Goal: Transaction & Acquisition: Purchase product/service

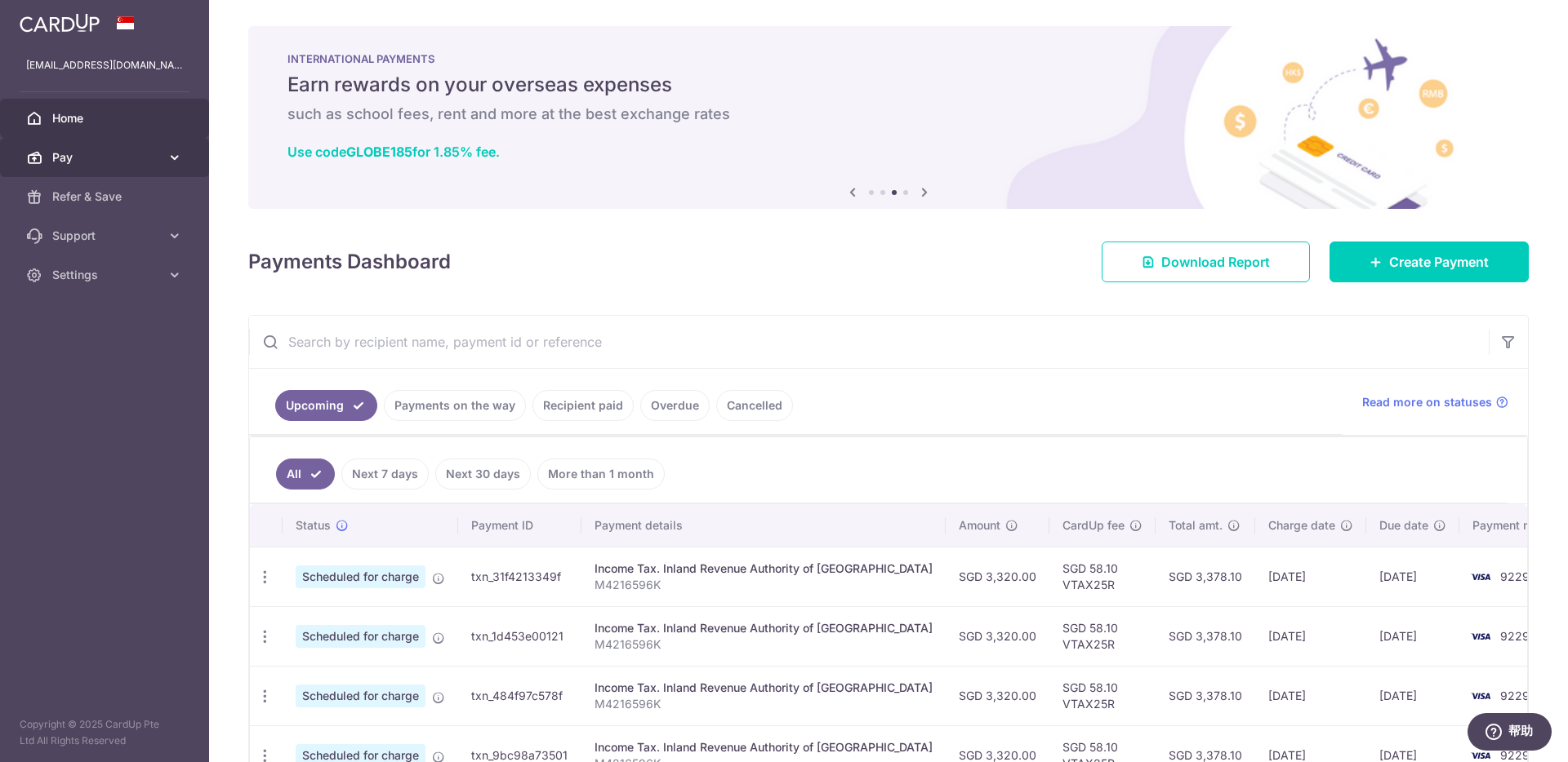
click at [177, 164] on icon at bounding box center [174, 158] width 17 height 17
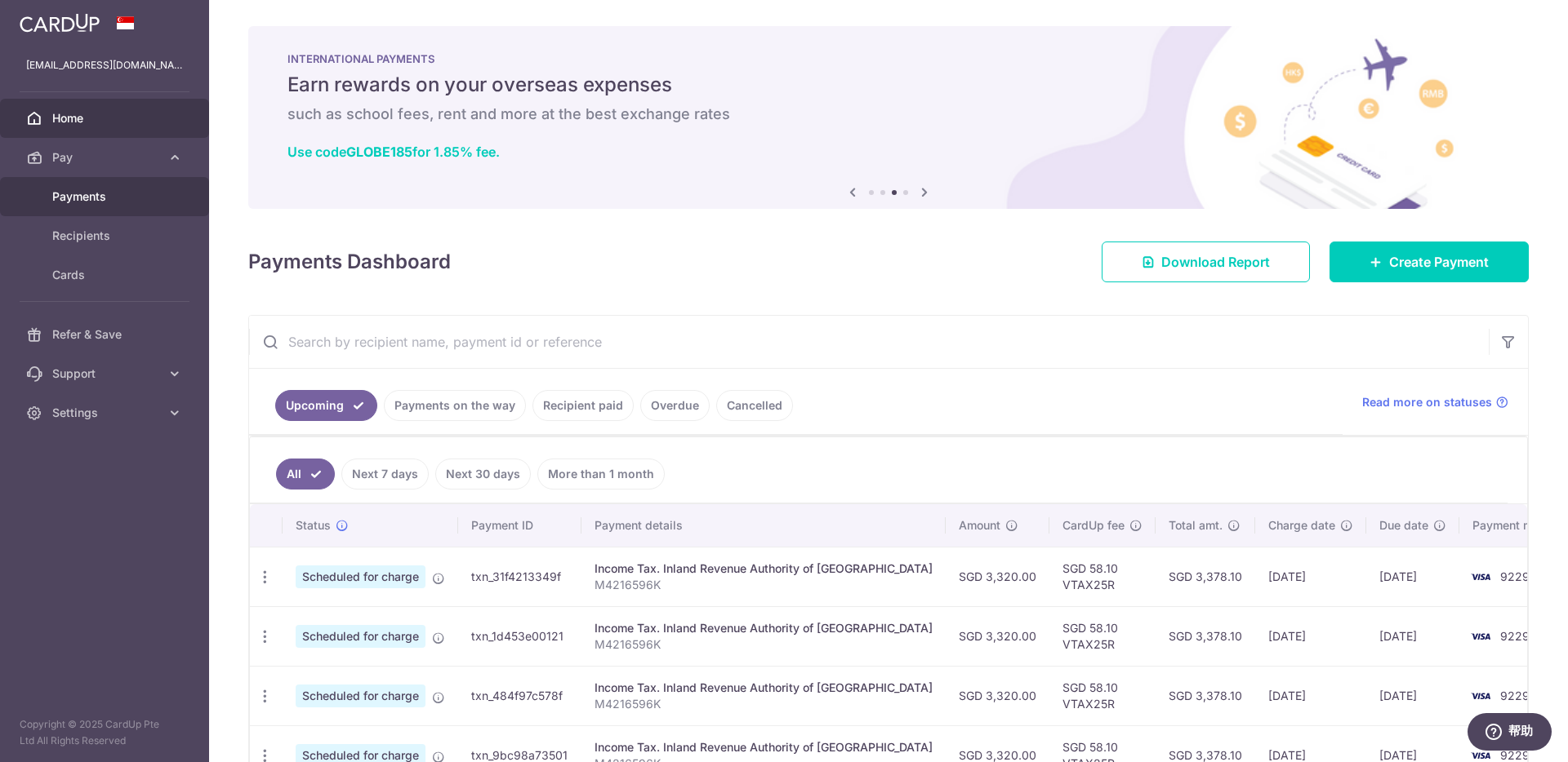
click at [179, 208] on link "Payments" at bounding box center [104, 196] width 209 height 39
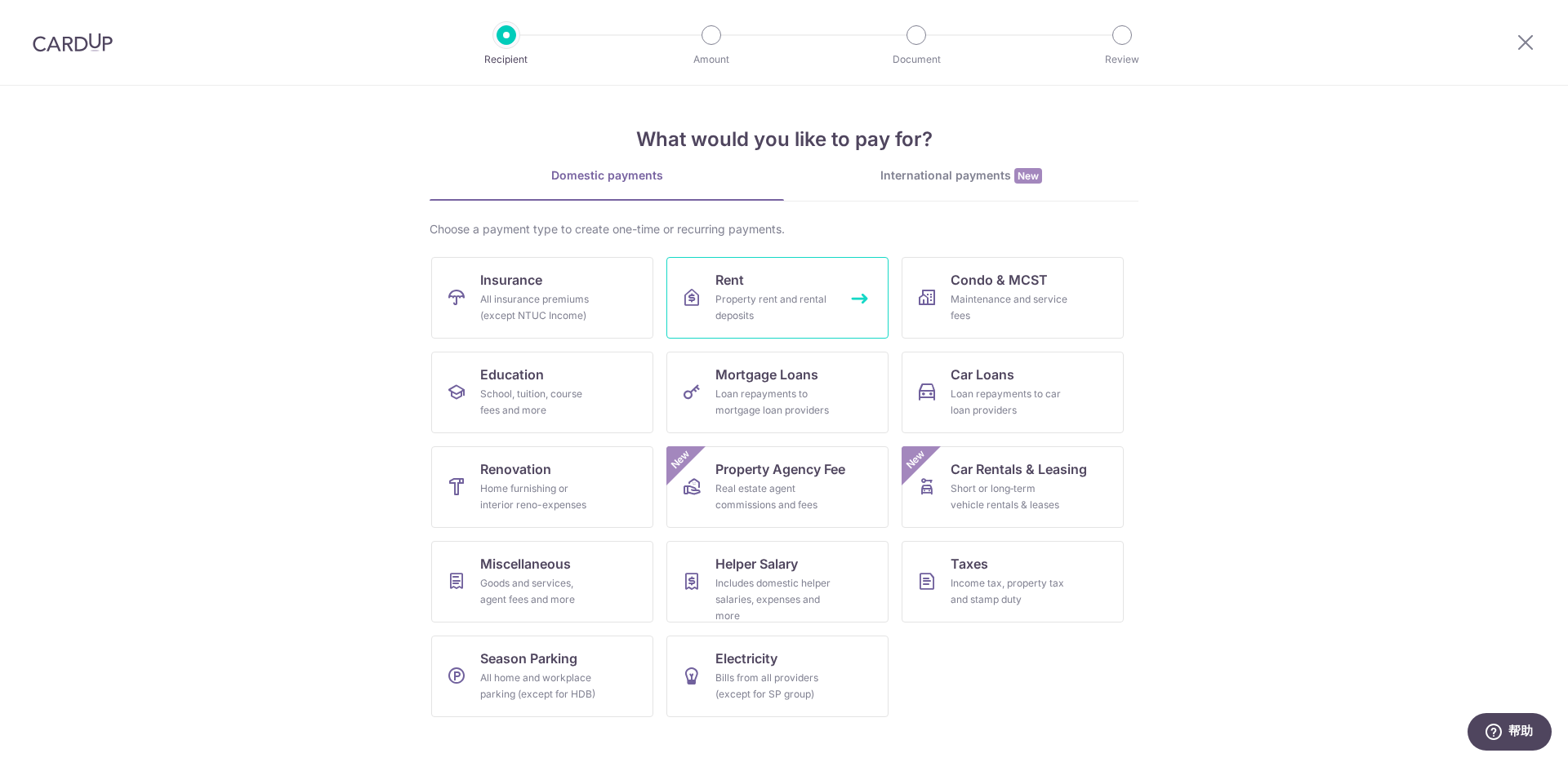
click at [764, 318] on div "Property rent and rental deposits" at bounding box center [773, 307] width 117 height 32
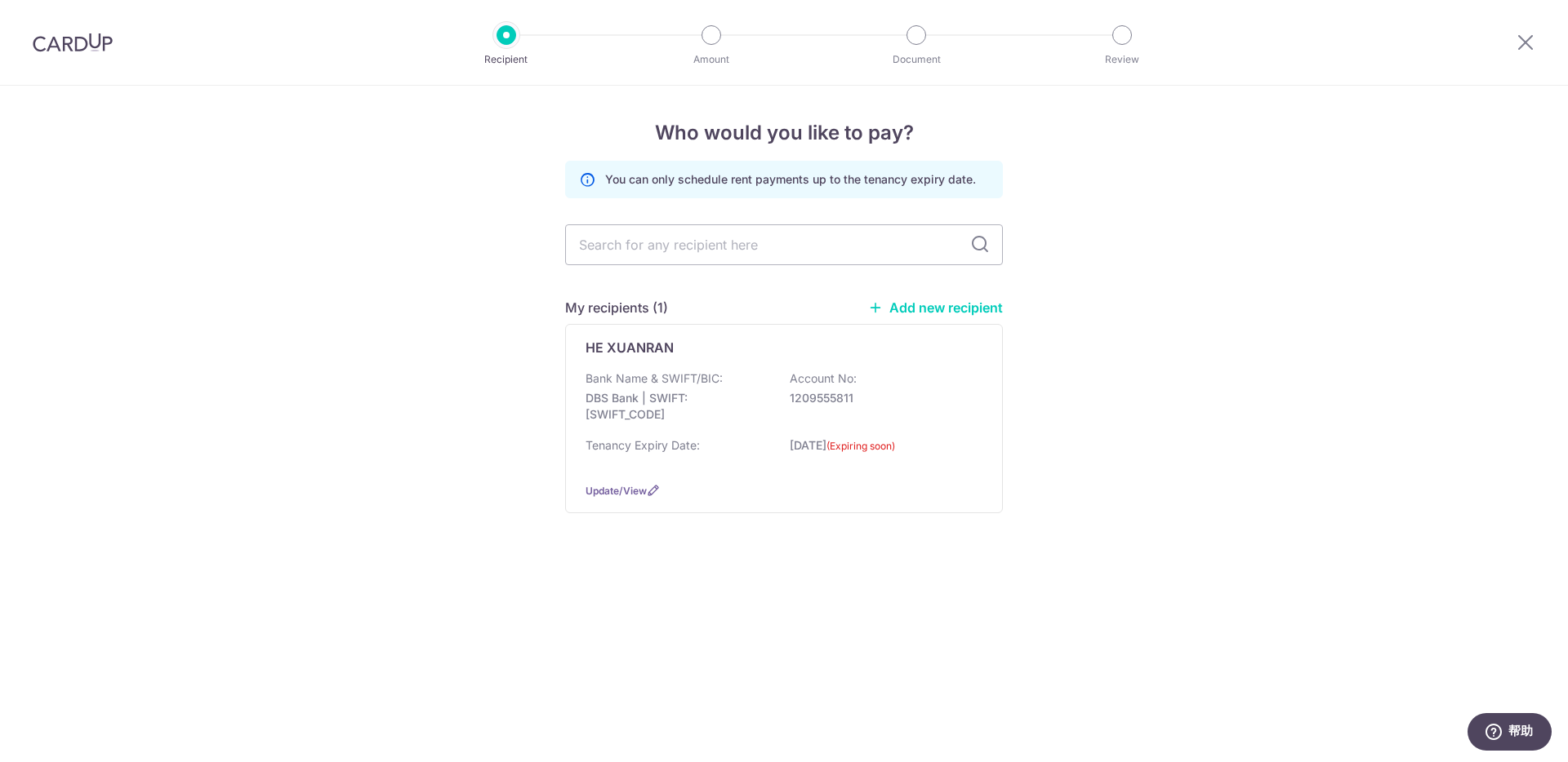
click at [81, 52] on img at bounding box center [72, 42] width 80 height 19
click at [942, 421] on div "Bank Name & SWIFT/BIC: DBS Bank | SWIFT: DBSSSGSGXXX Account No: 1209555811" at bounding box center [784, 400] width 397 height 60
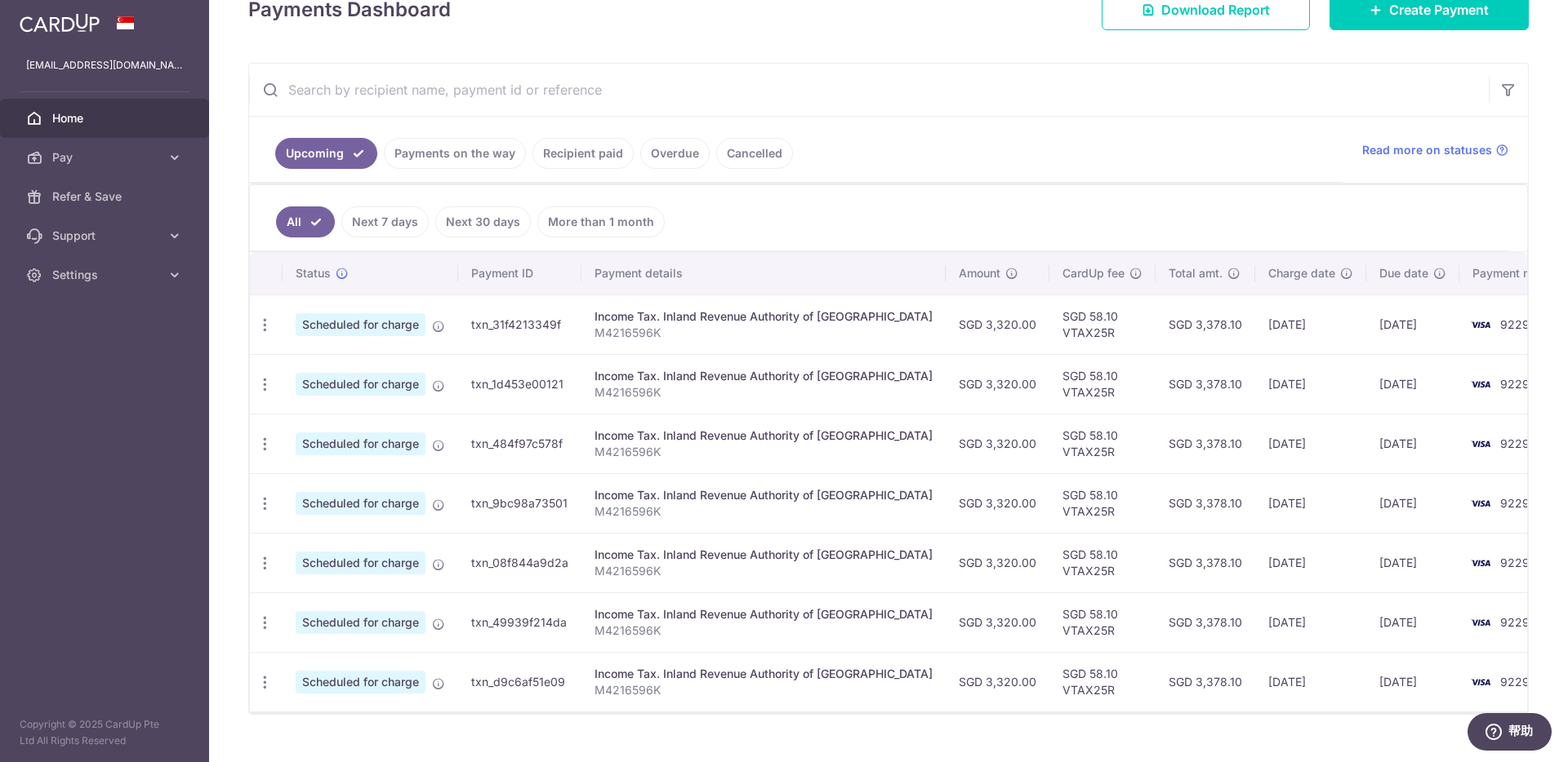
scroll to position [237, 0]
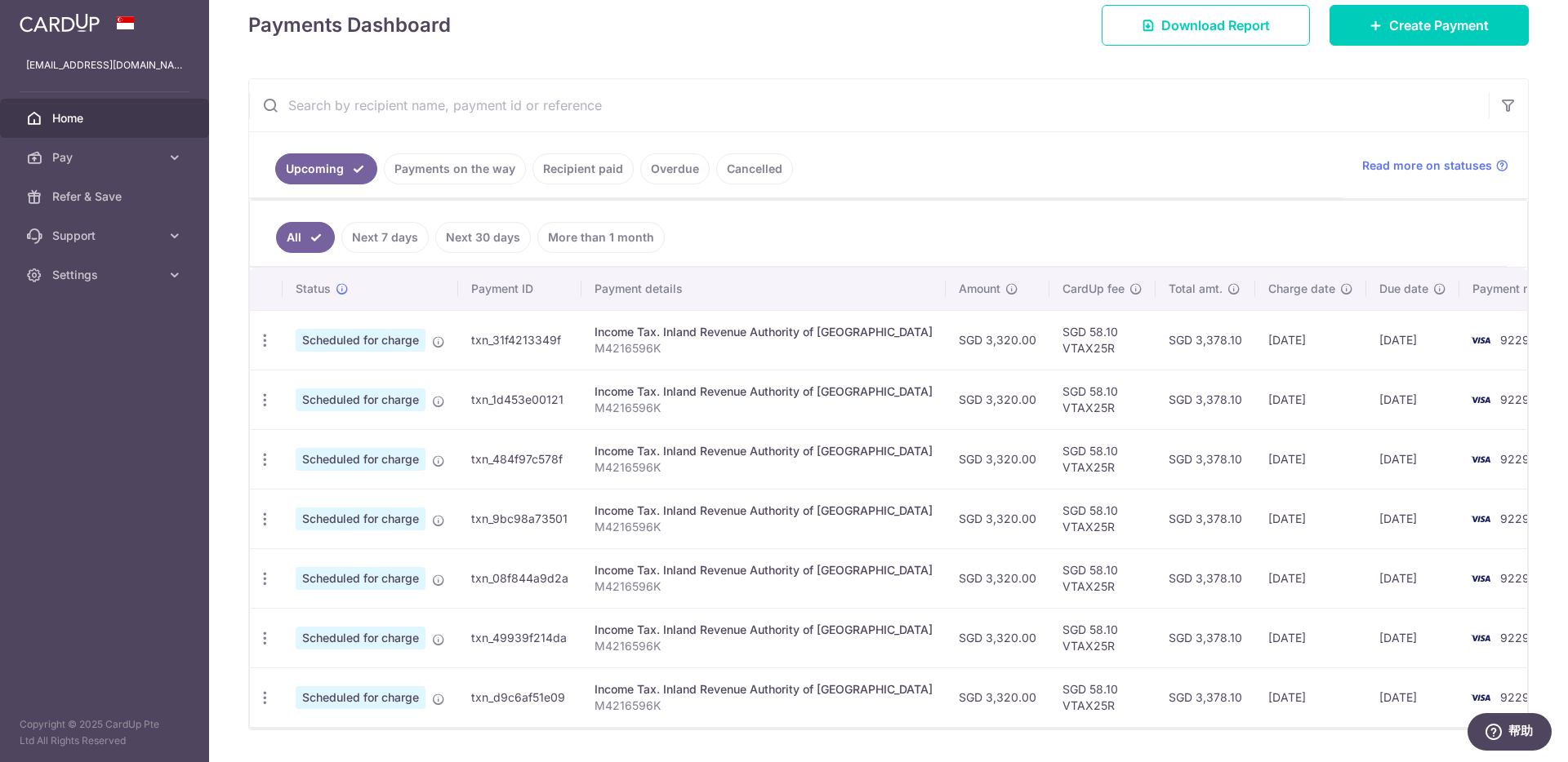
click at [374, 251] on link "Next 7 days" at bounding box center [385, 238] width 88 height 31
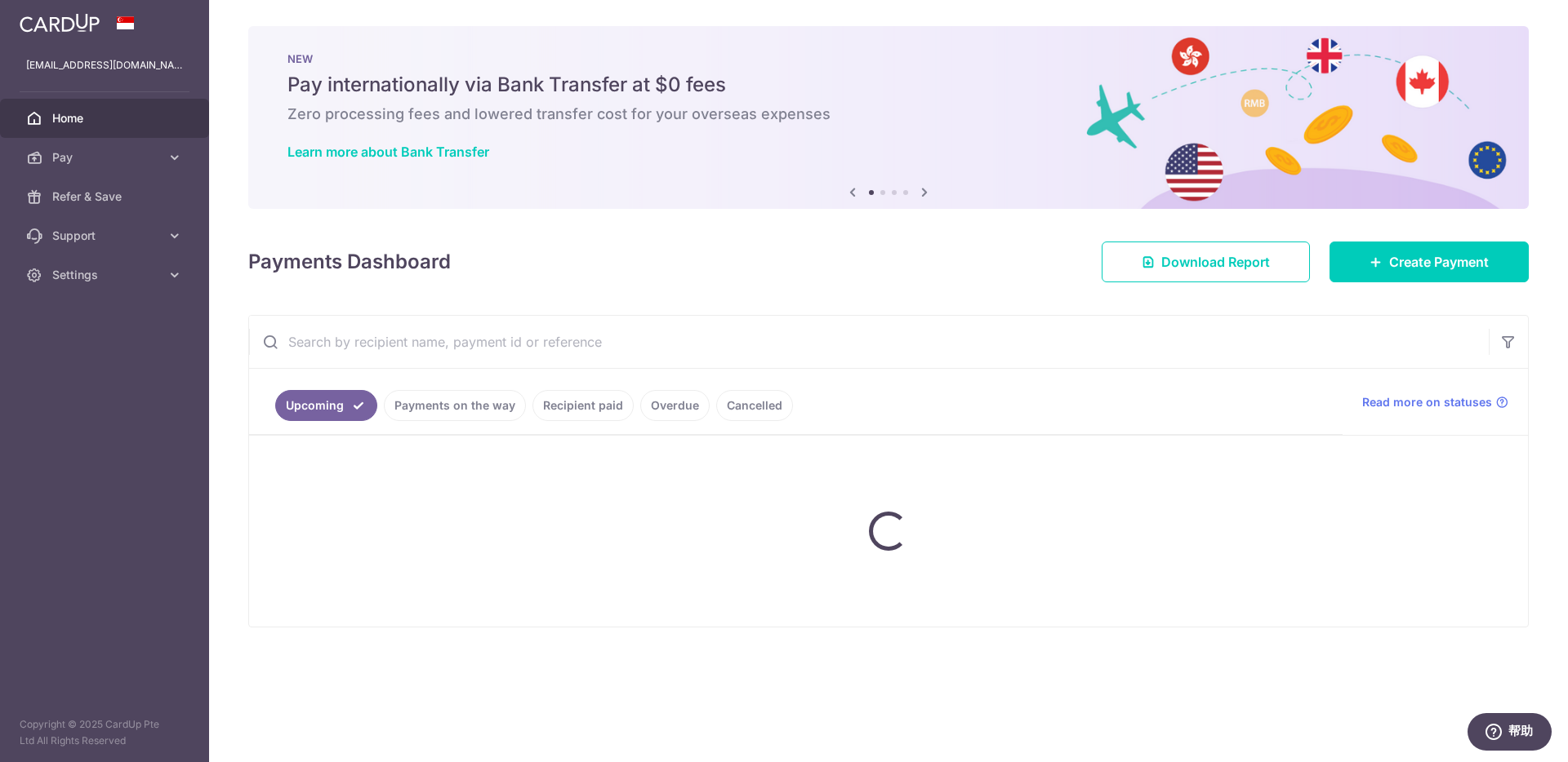
scroll to position [0, 0]
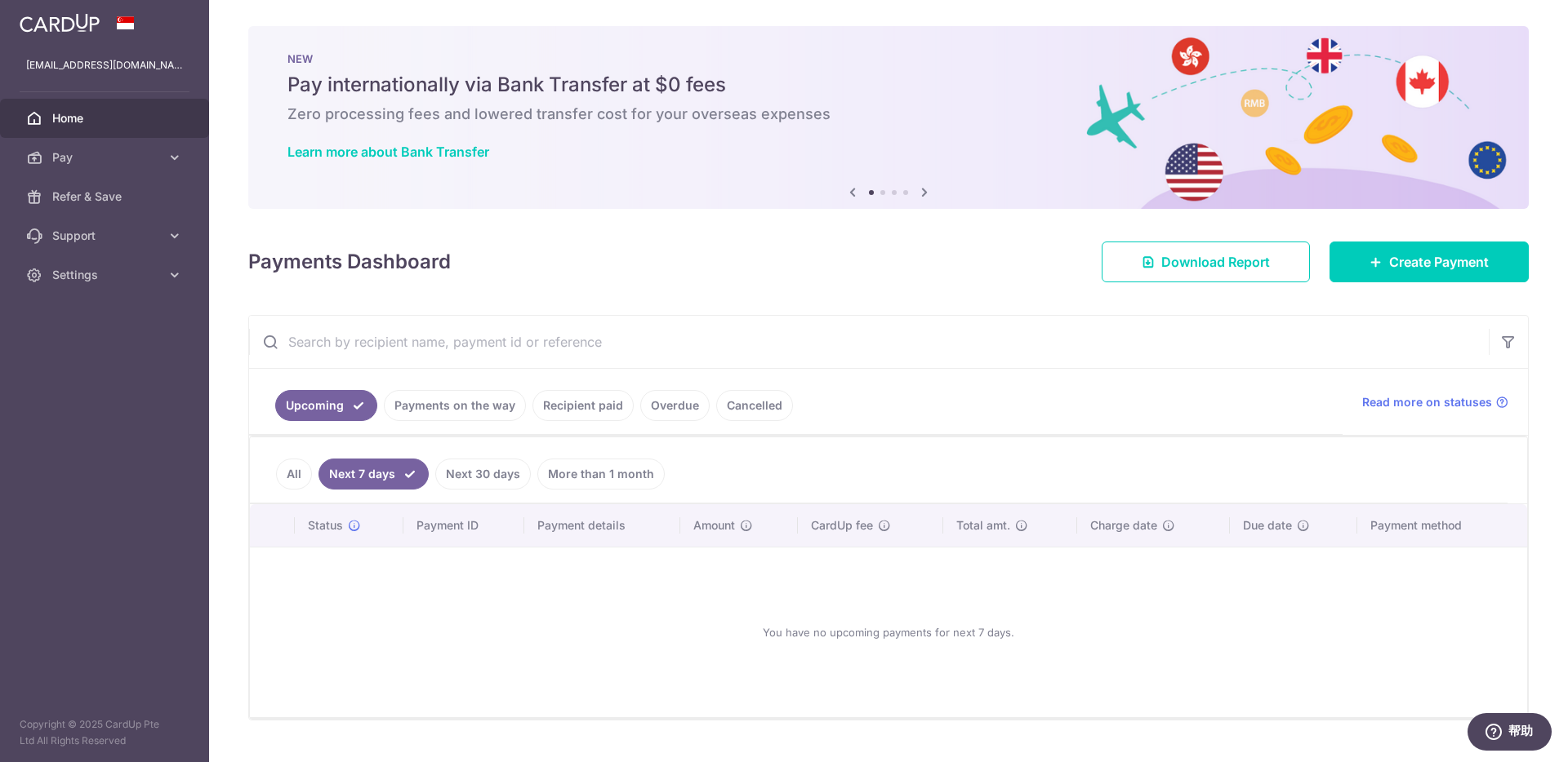
click at [506, 476] on link "Next 30 days" at bounding box center [484, 474] width 96 height 31
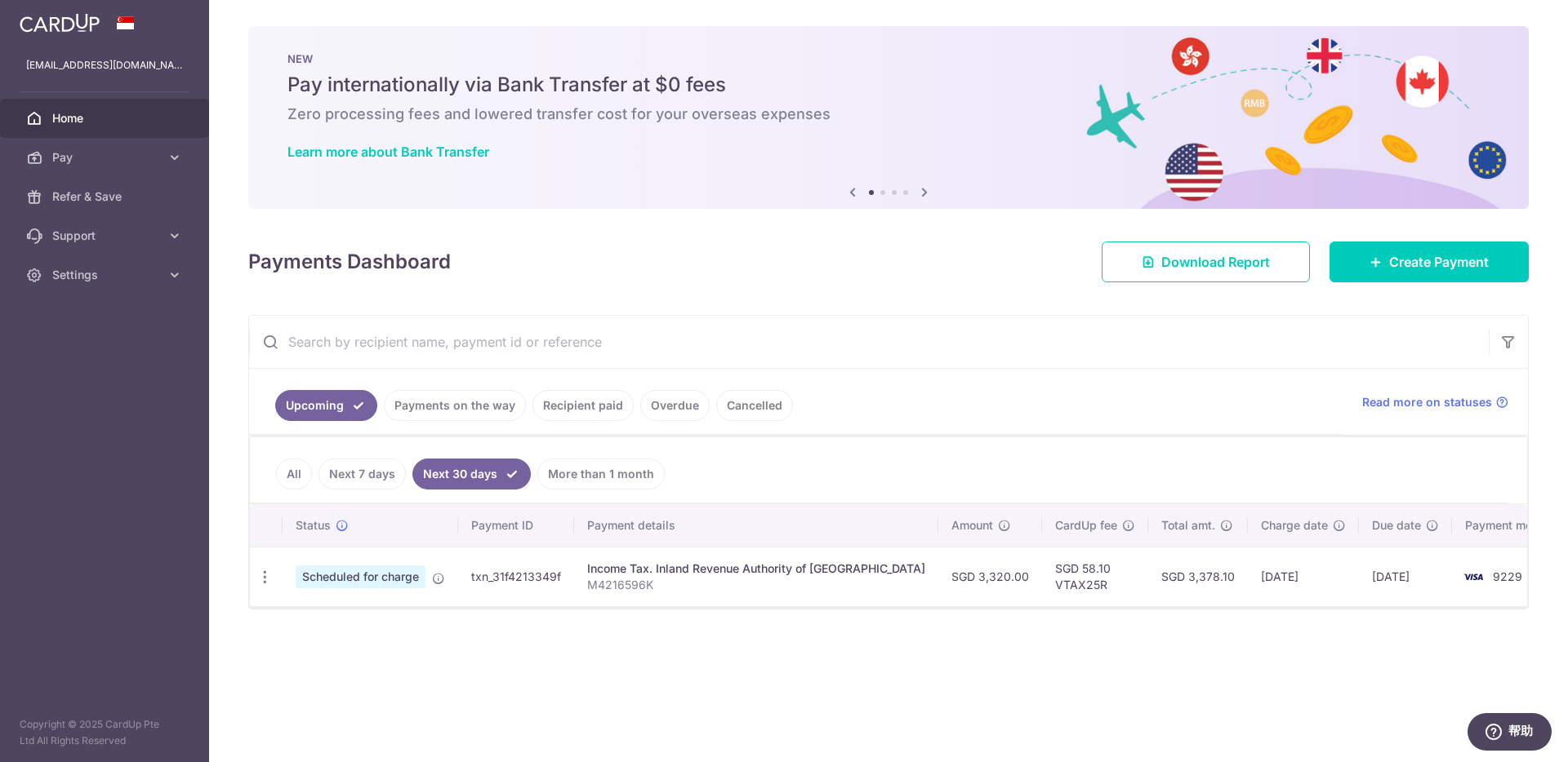
click at [585, 476] on link "More than 1 month" at bounding box center [601, 474] width 127 height 31
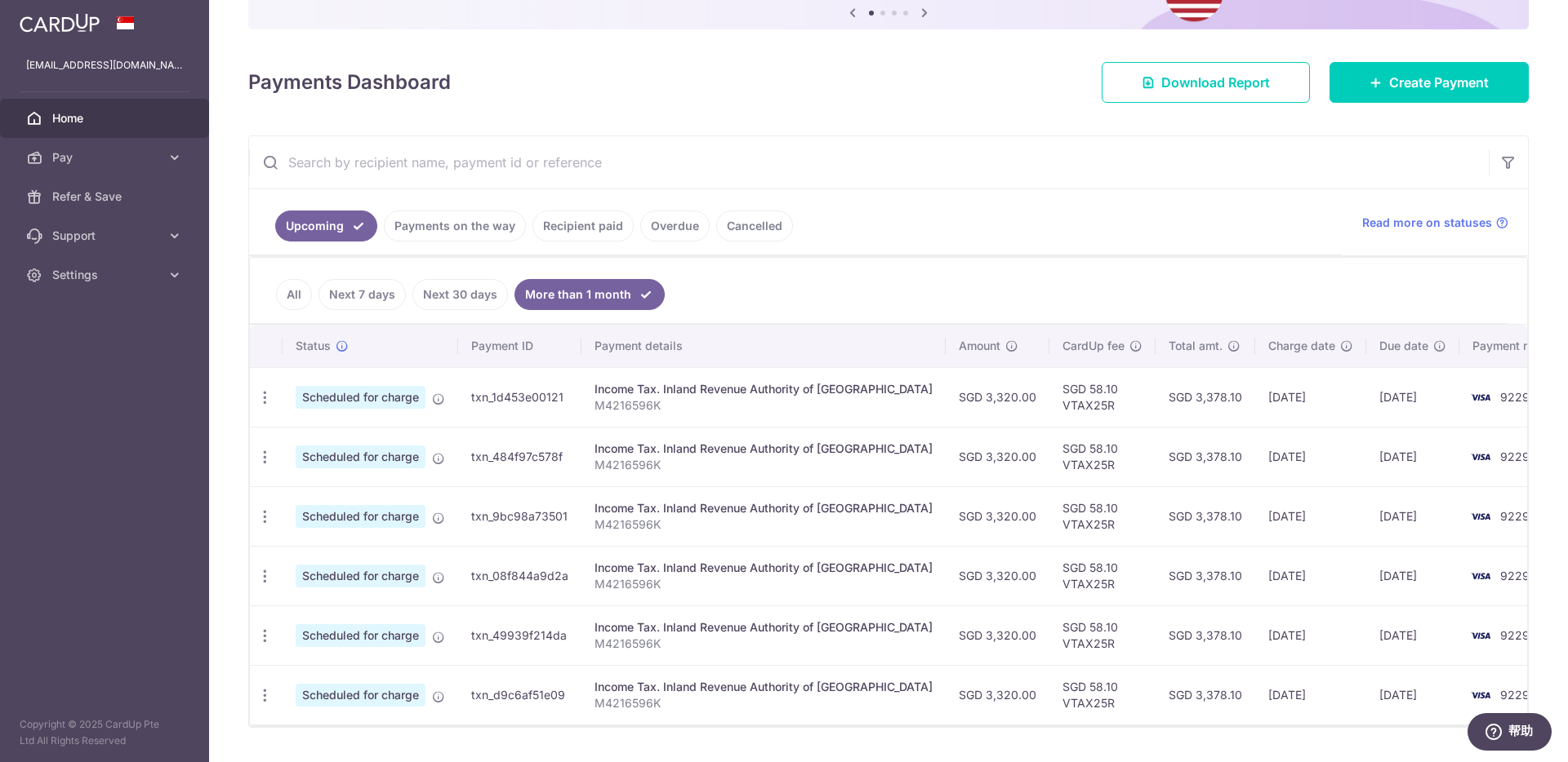
scroll to position [207, 0]
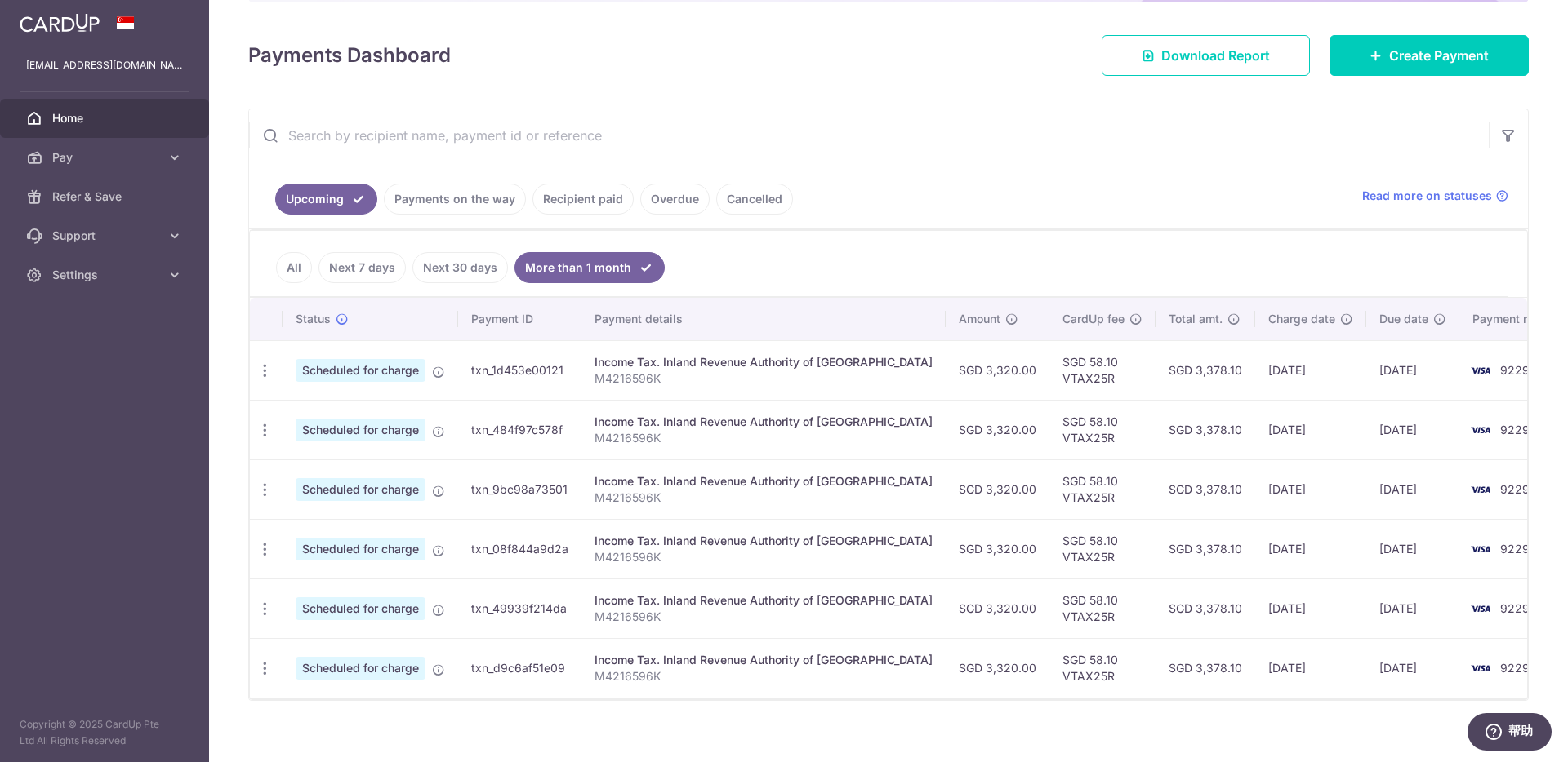
click at [449, 280] on link "Next 30 days" at bounding box center [461, 268] width 96 height 31
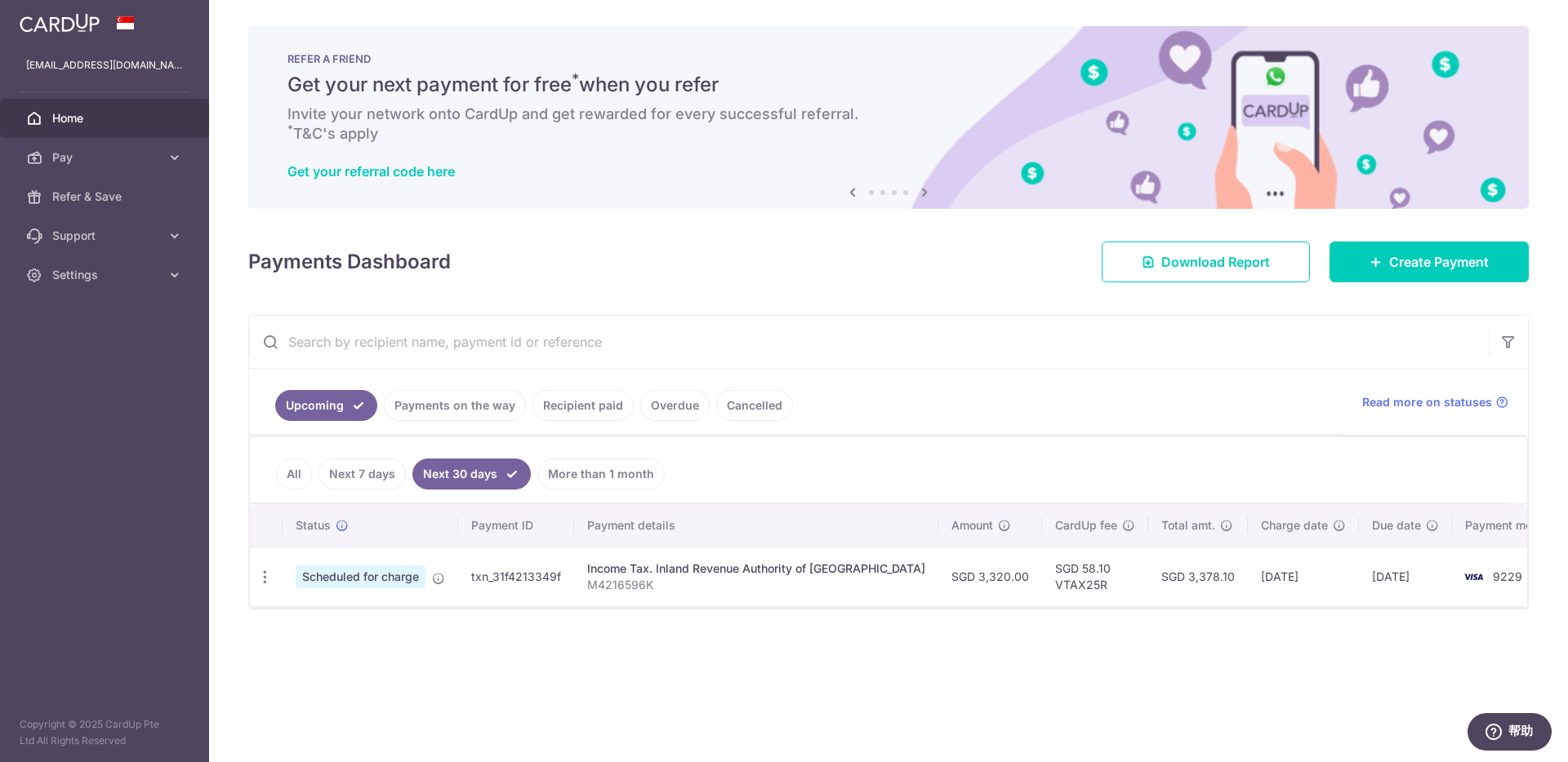
drag, startPoint x: 1035, startPoint y: 566, endPoint x: 1064, endPoint y: 568, distance: 29.1
click at [1064, 568] on td "SGD 58.10 VTAX25R" at bounding box center [1095, 577] width 106 height 60
click at [1042, 579] on td "SGD 58.10 VTAX25R" at bounding box center [1095, 577] width 106 height 60
copy td "VTAX25R"
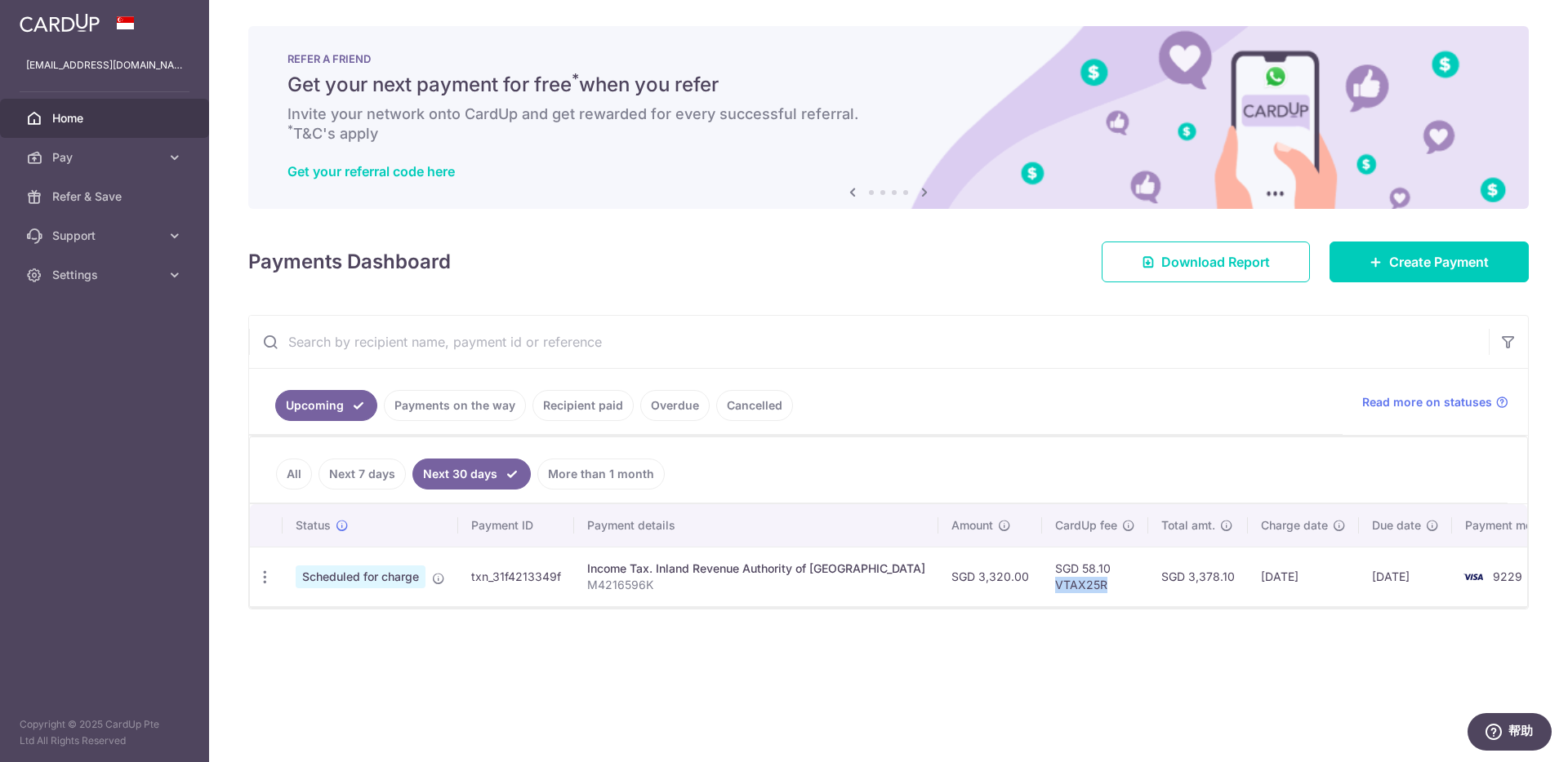
click at [1042, 578] on td "SGD 58.10 VTAX25R" at bounding box center [1095, 577] width 106 height 60
drag, startPoint x: 1035, startPoint y: 566, endPoint x: 1079, endPoint y: 565, distance: 44.0
click at [1079, 565] on td "SGD 58.10 VTAX25R" at bounding box center [1095, 577] width 106 height 60
copy td "58.10"
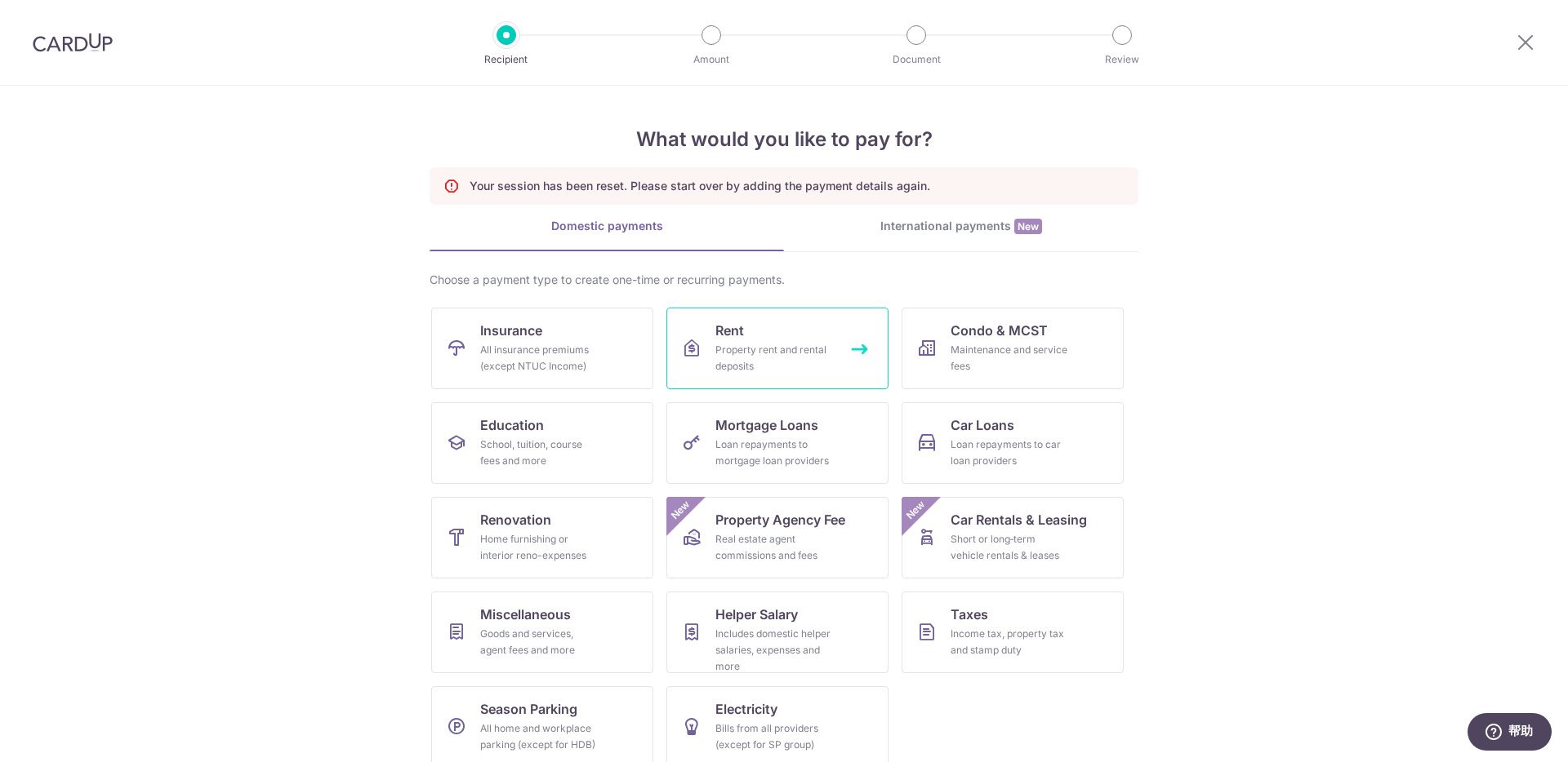
click at [801, 364] on div "Property rent and rental deposits" at bounding box center [773, 358] width 117 height 32
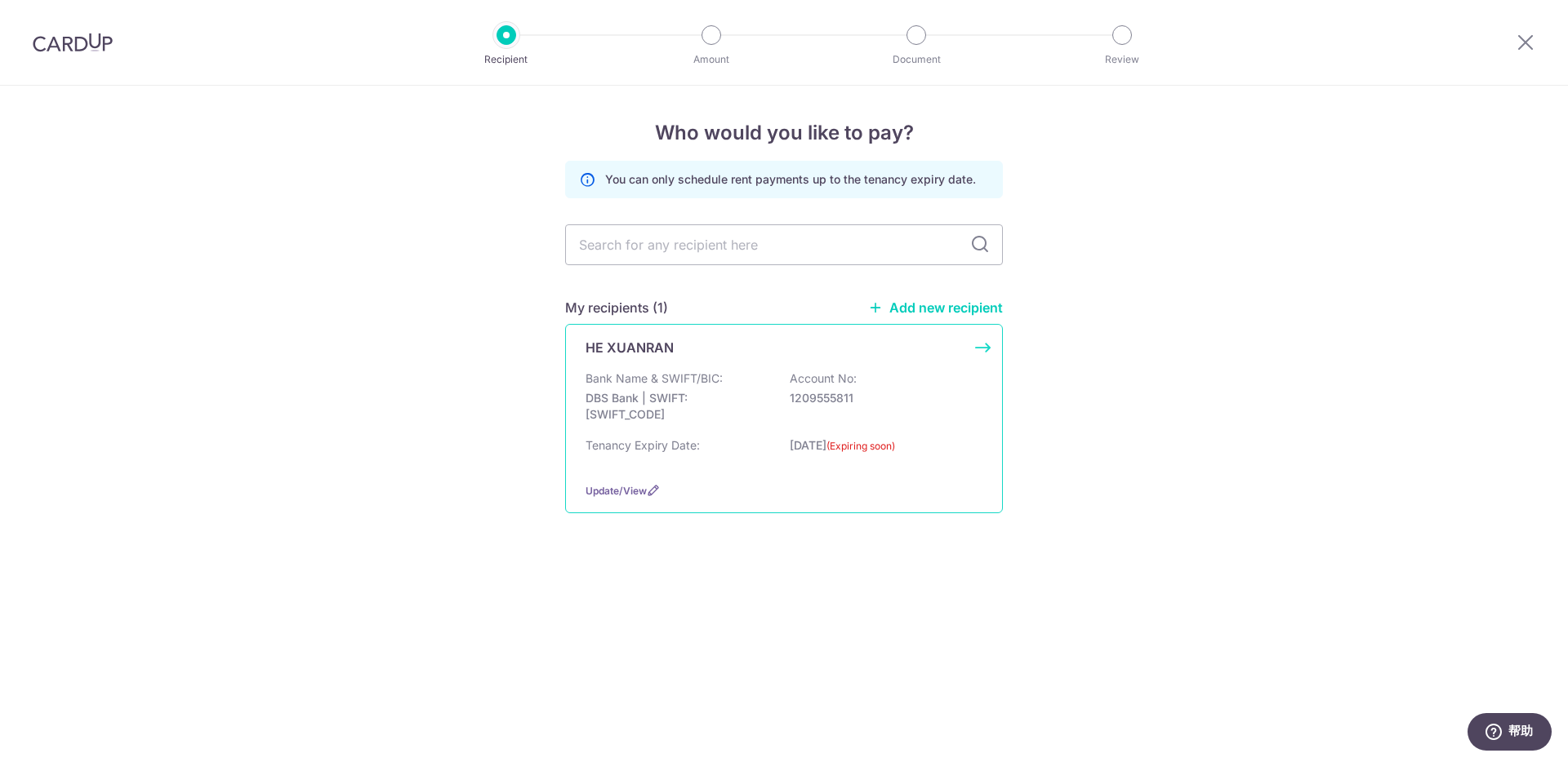
click at [881, 402] on p "1209555811" at bounding box center [881, 399] width 183 height 17
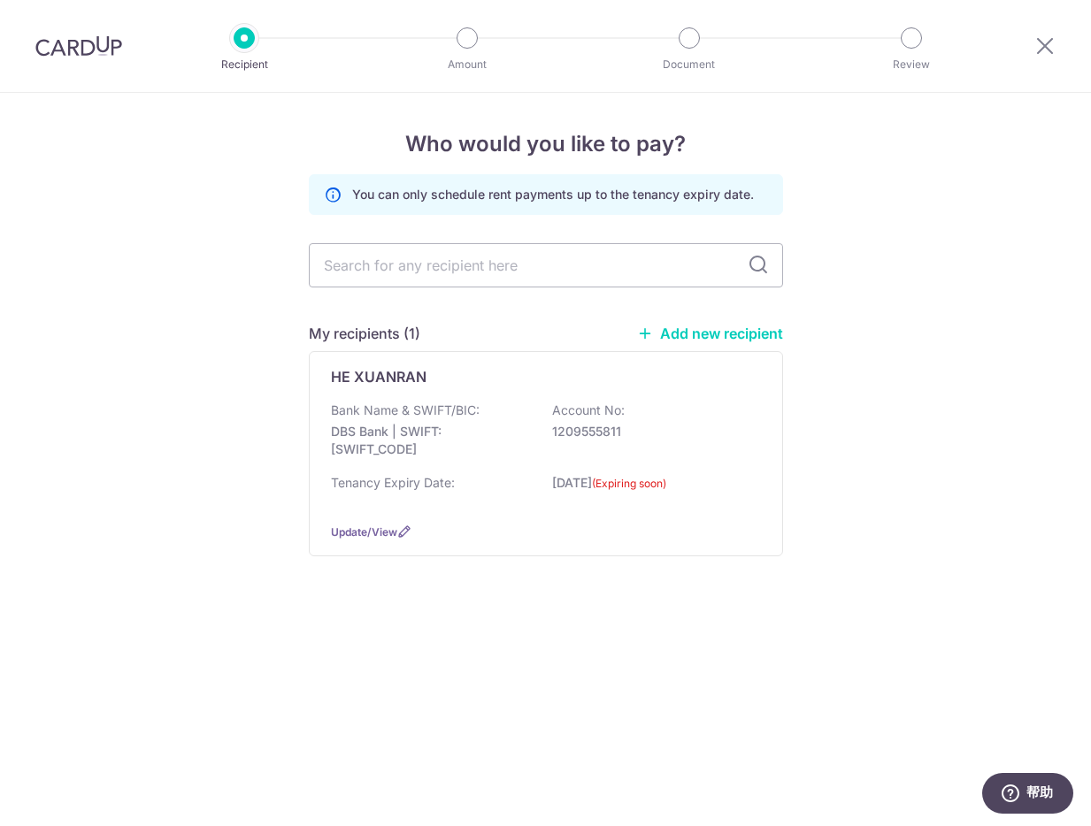
click at [727, 337] on link "Add new recipient" at bounding box center [710, 334] width 146 height 18
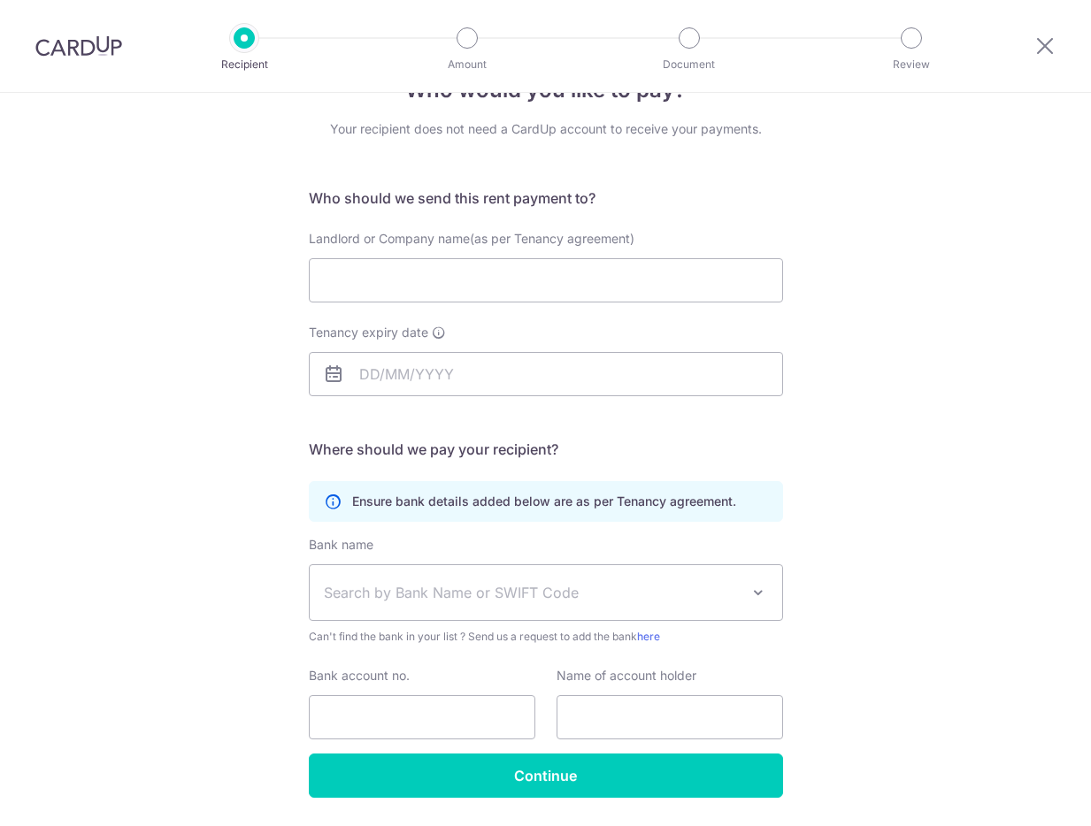
scroll to position [97, 0]
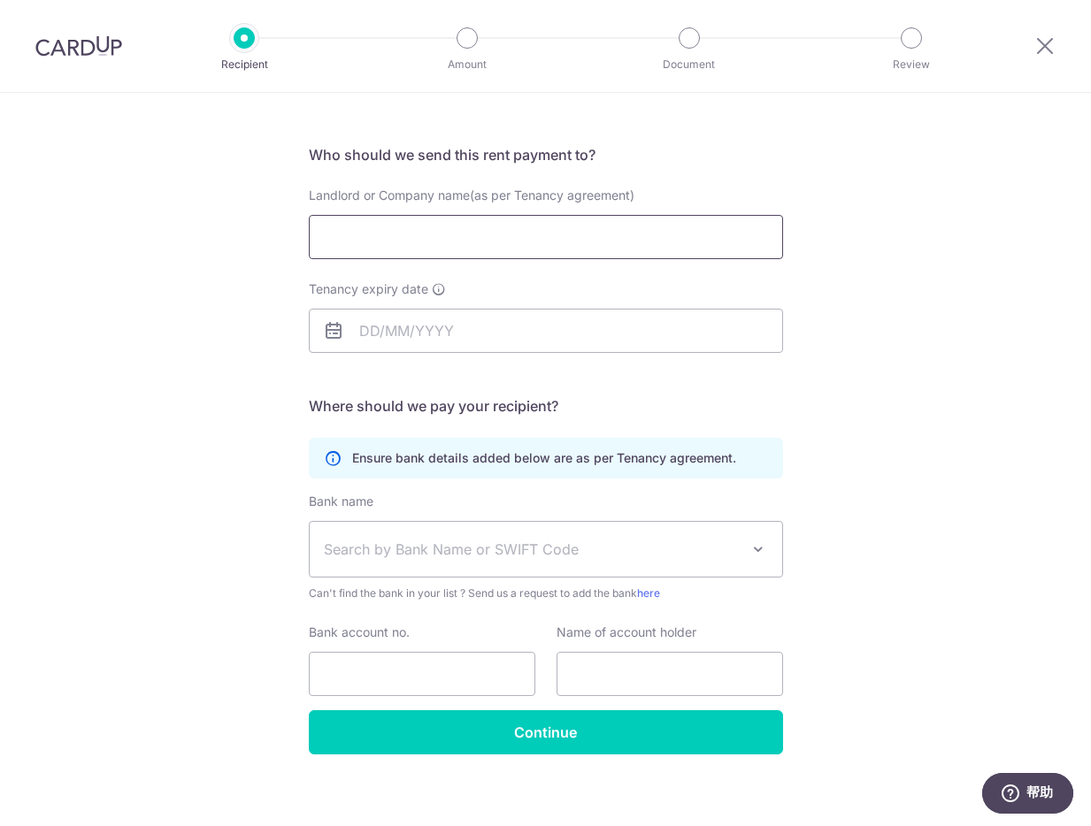
click at [620, 242] on input "Landlord or Company name(as per Tenancy agreement)" at bounding box center [546, 237] width 474 height 44
type input "Sherrie"
click at [441, 328] on input "Tenancy expiry date" at bounding box center [546, 331] width 474 height 44
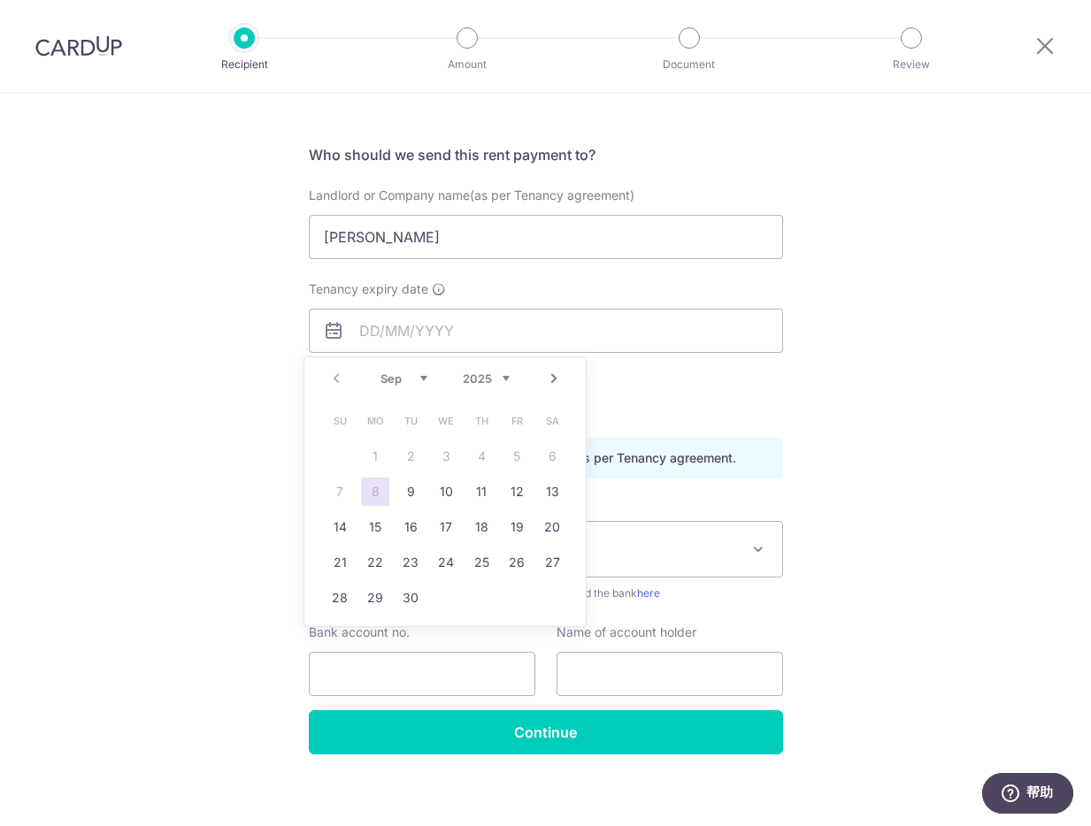
click at [507, 383] on select "2025 2026 2027 2028 2029 2030 2031 2032 2033 2034 2035" at bounding box center [486, 379] width 47 height 14
click at [556, 462] on link "5" at bounding box center [552, 456] width 28 height 28
type input "[DATE]"
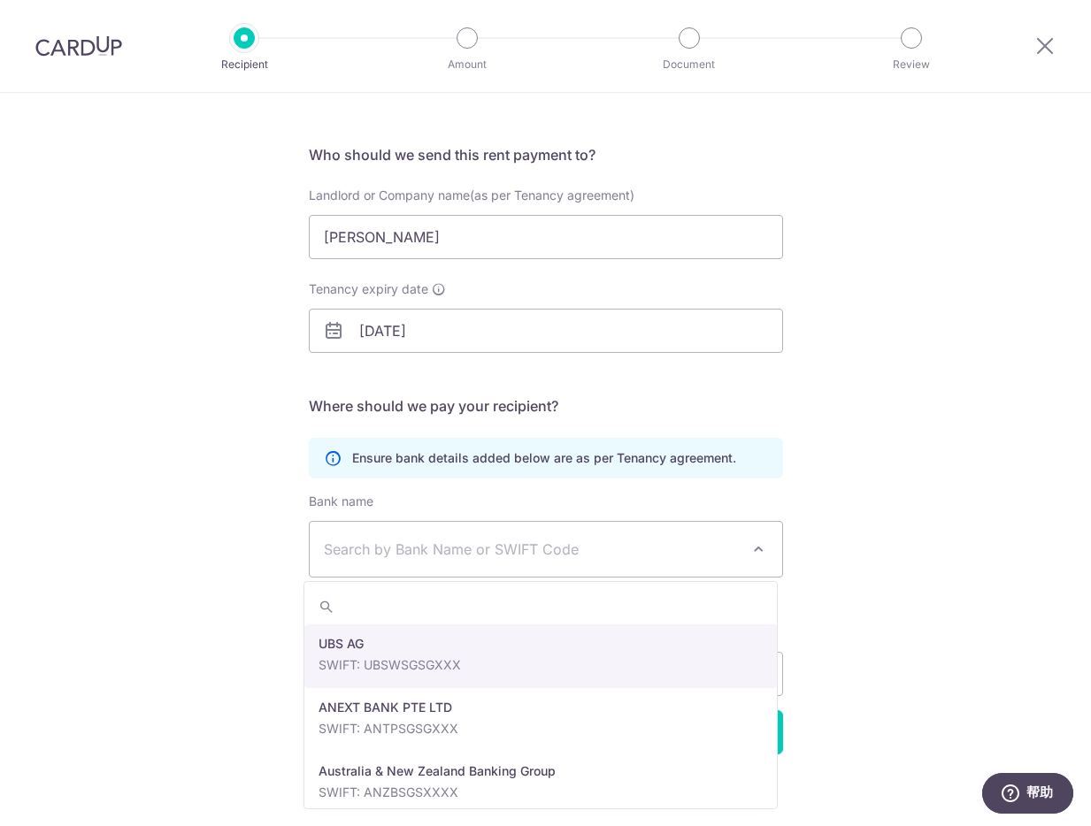
click at [543, 563] on span "Search by Bank Name or SWIFT Code" at bounding box center [546, 549] width 472 height 55
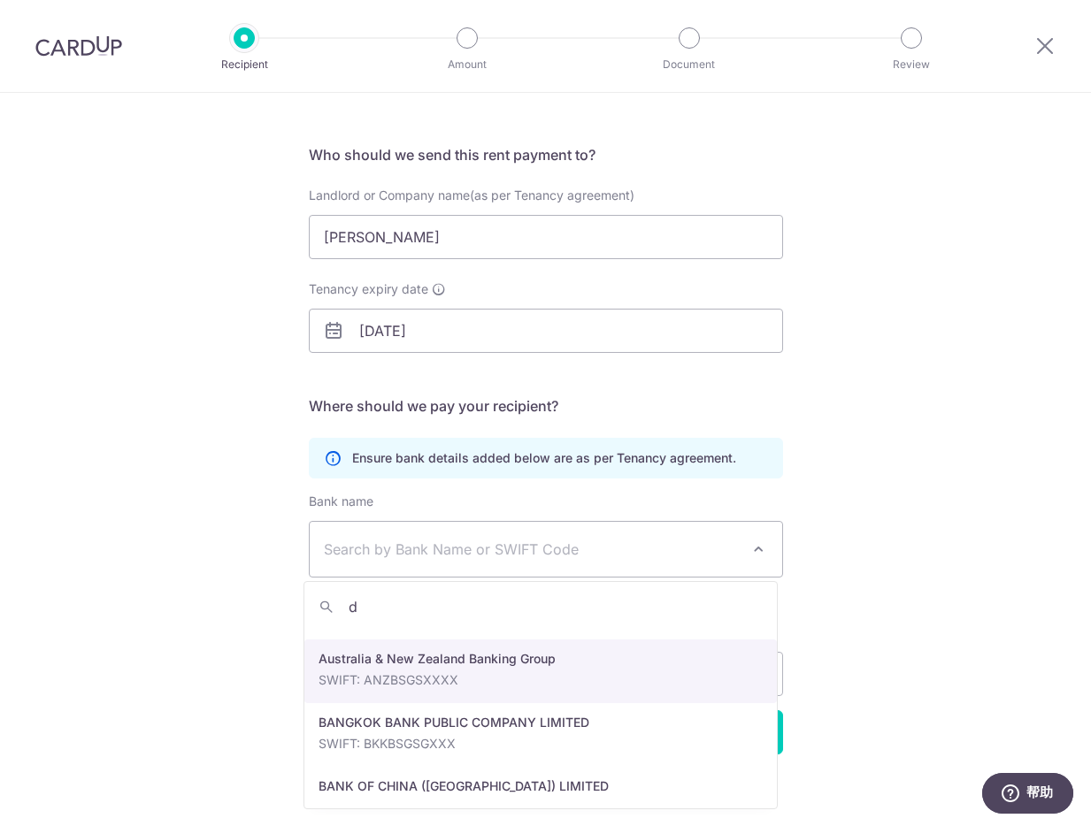
scroll to position [0, 0]
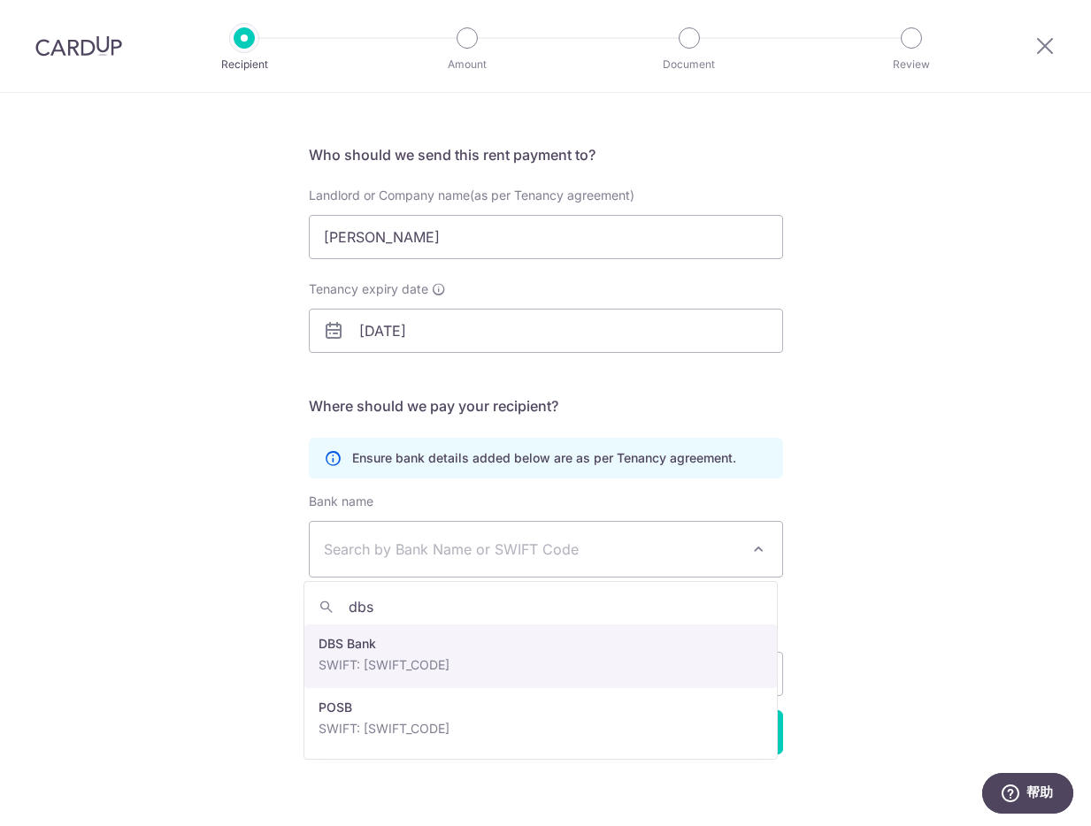
type input "dbs"
select select "6"
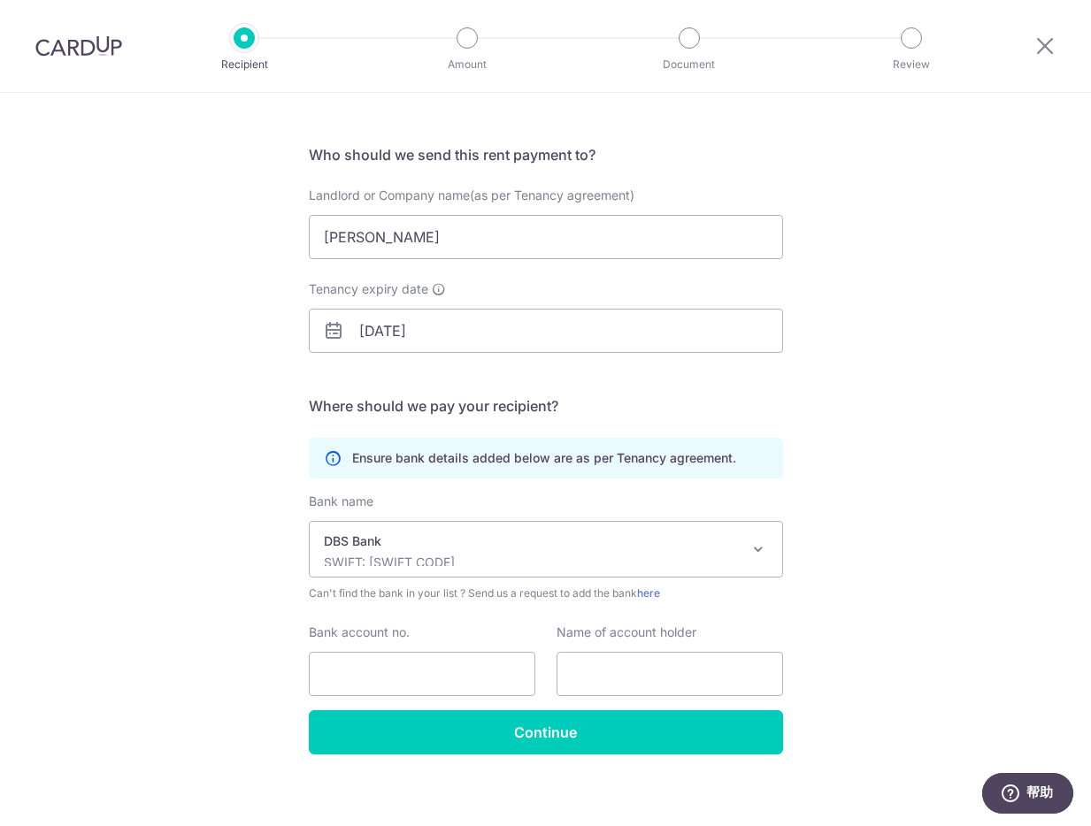
scroll to position [109, 0]
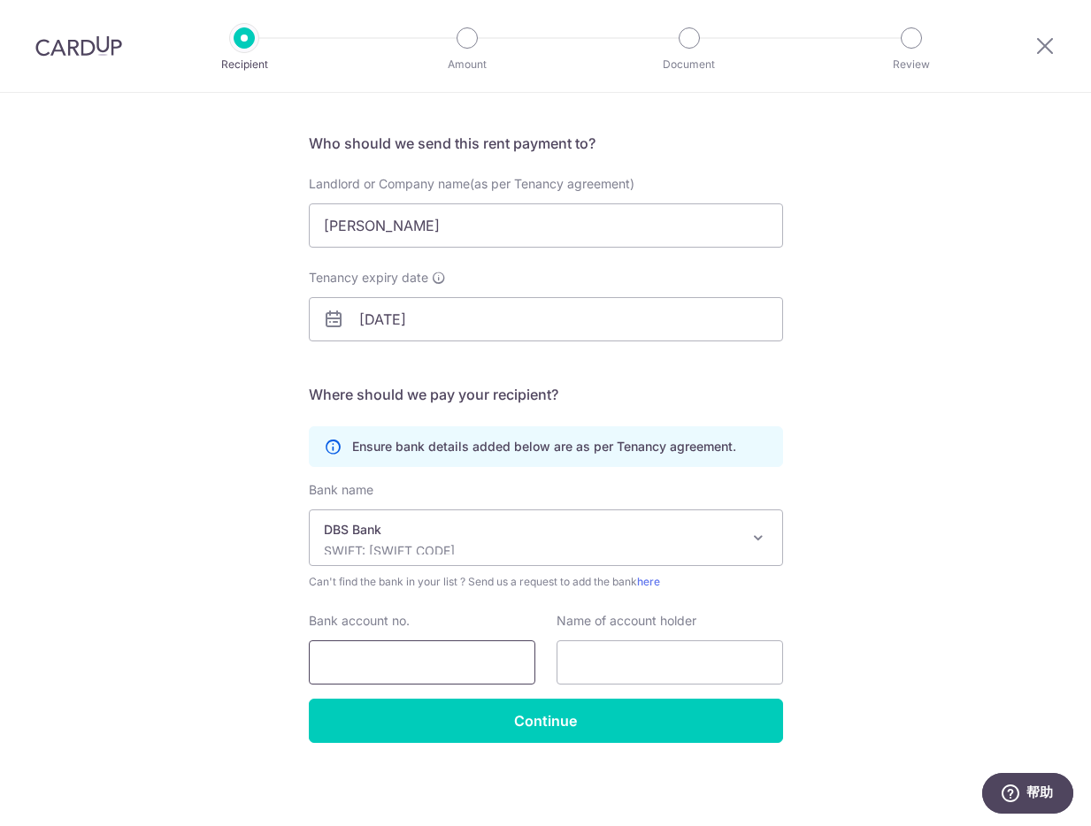
click at [354, 650] on input "Bank account no." at bounding box center [422, 663] width 226 height 44
paste input "1209555811"
type input "1209555811"
click at [677, 671] on input "text" at bounding box center [669, 663] width 226 height 44
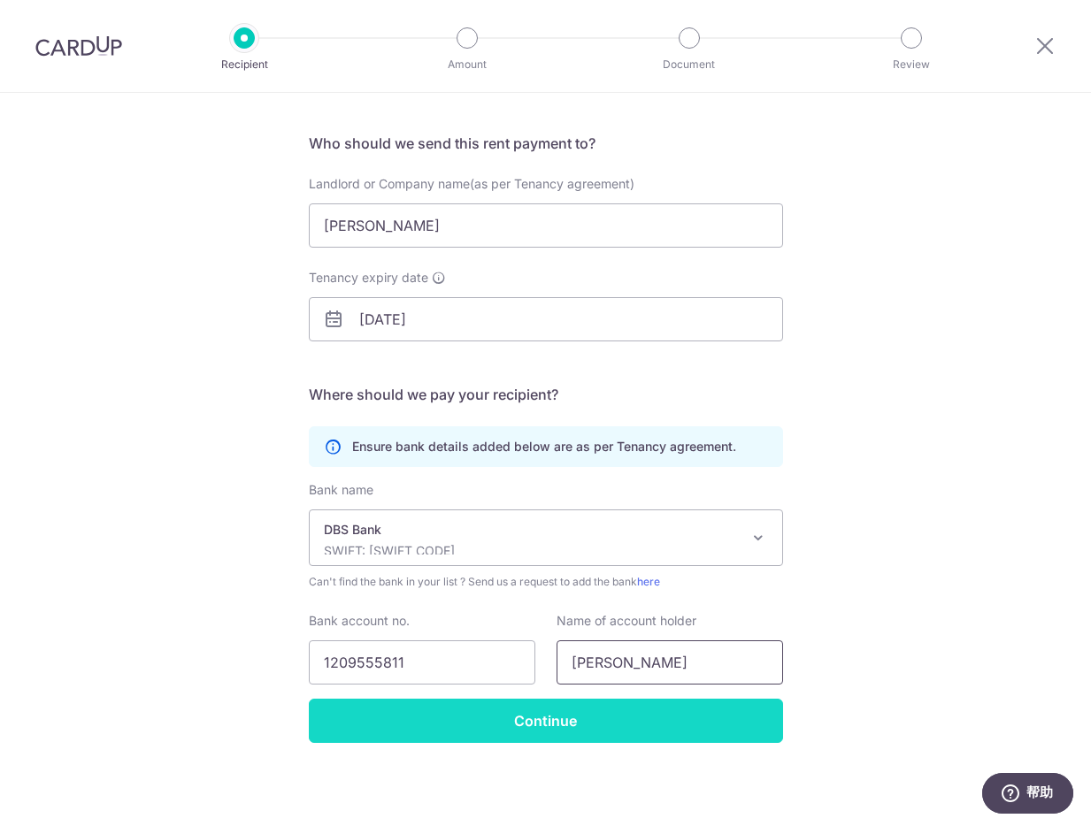
type input "Sherrie"
click at [635, 730] on input "Continue" at bounding box center [546, 721] width 474 height 44
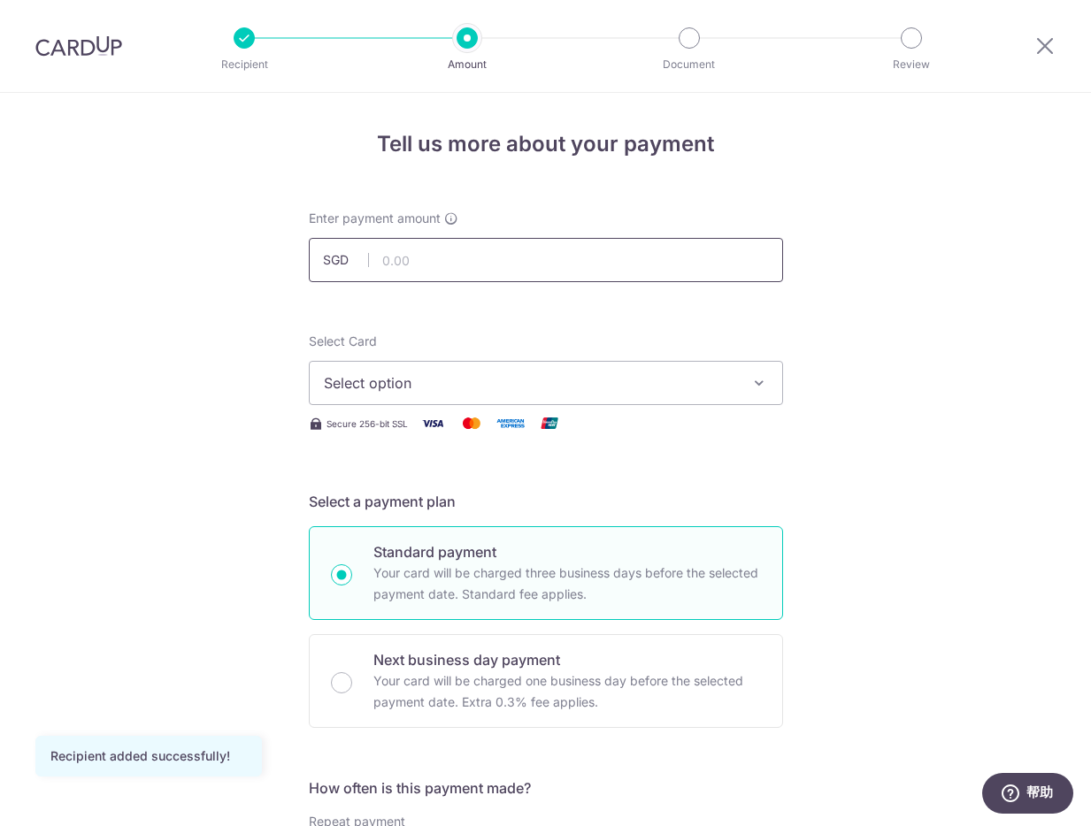
click at [537, 268] on input "text" at bounding box center [546, 260] width 474 height 44
type input "6,000.00"
click at [536, 372] on button "Select option" at bounding box center [546, 383] width 474 height 44
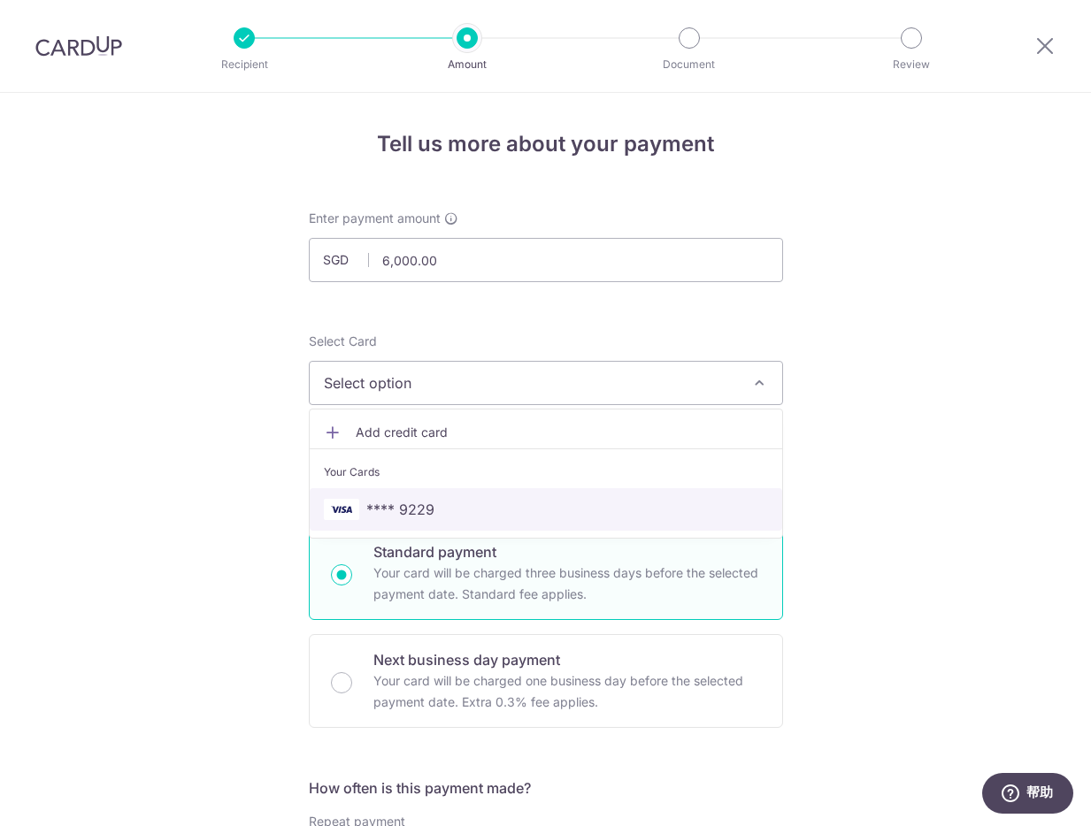
click at [484, 495] on link "**** 9229" at bounding box center [546, 509] width 472 height 42
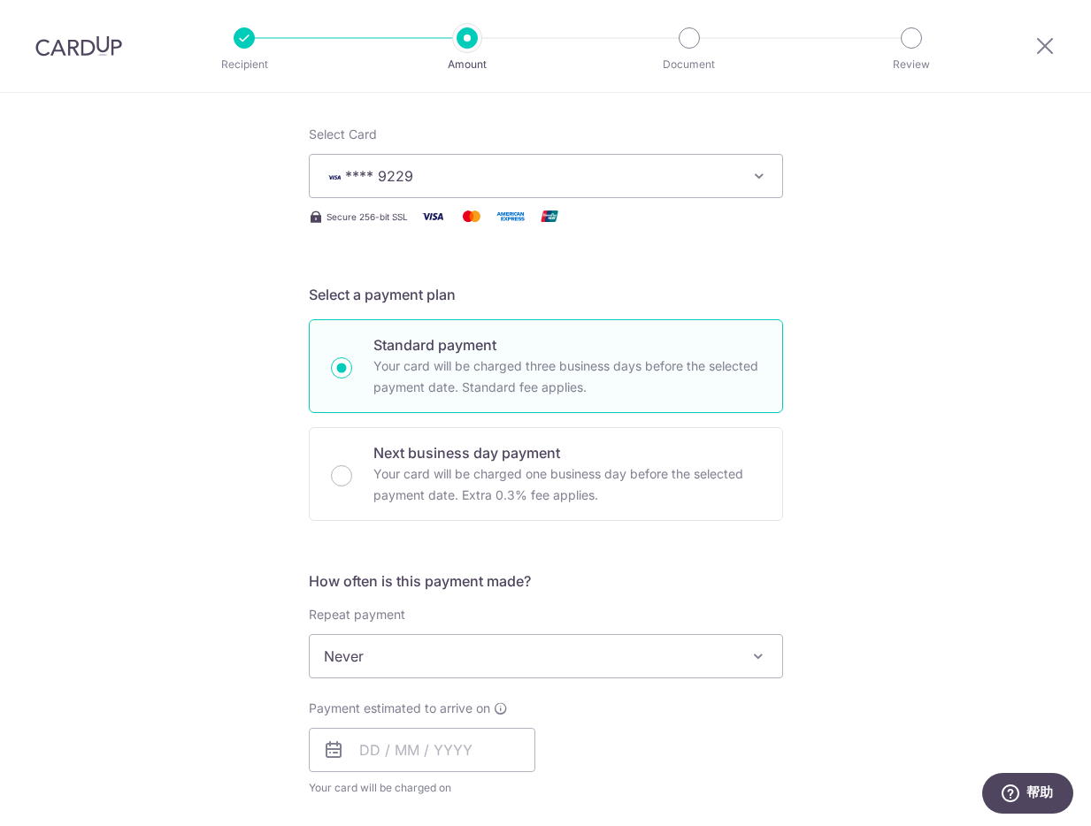
scroll to position [293, 0]
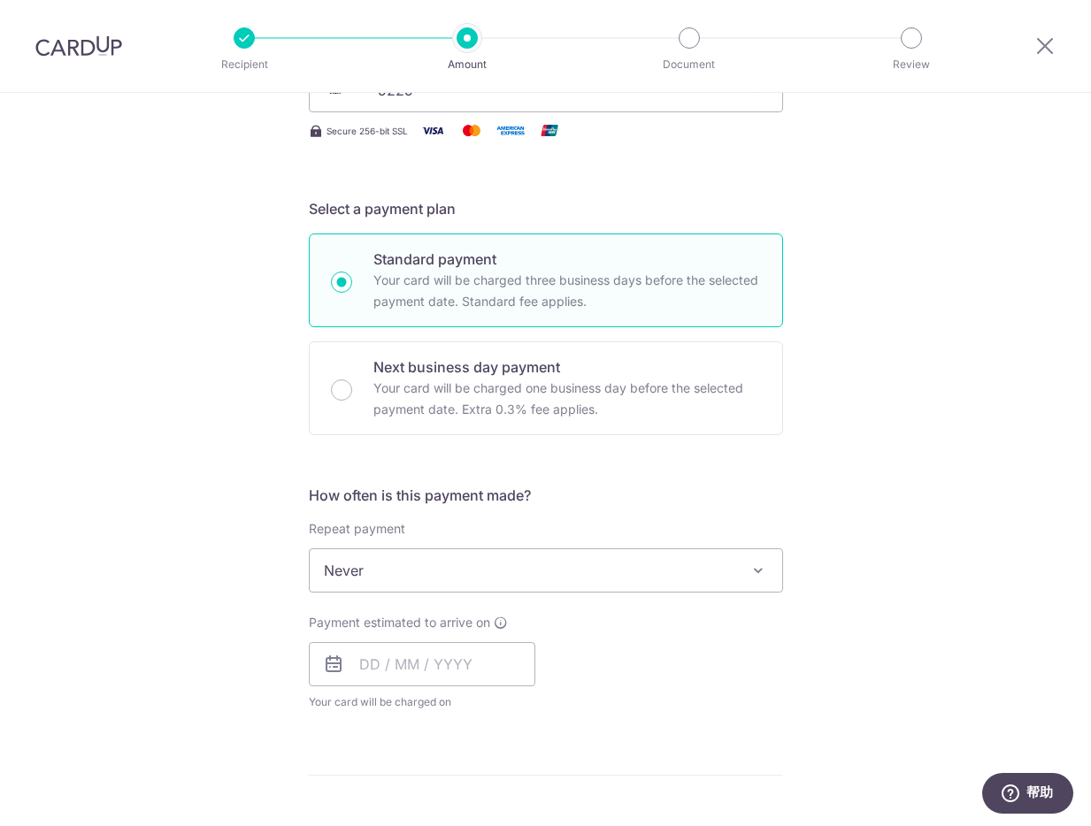
click at [612, 560] on span "Never" at bounding box center [546, 570] width 472 height 42
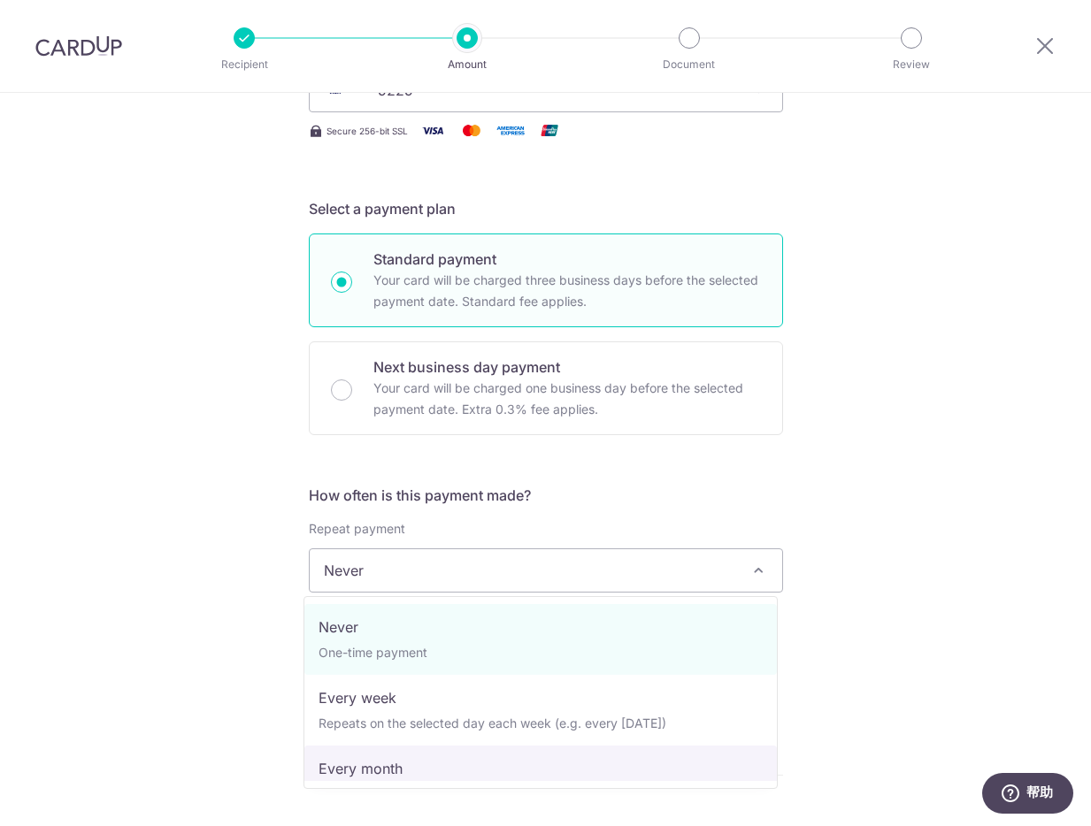
select select "3"
type input "[DATE]"
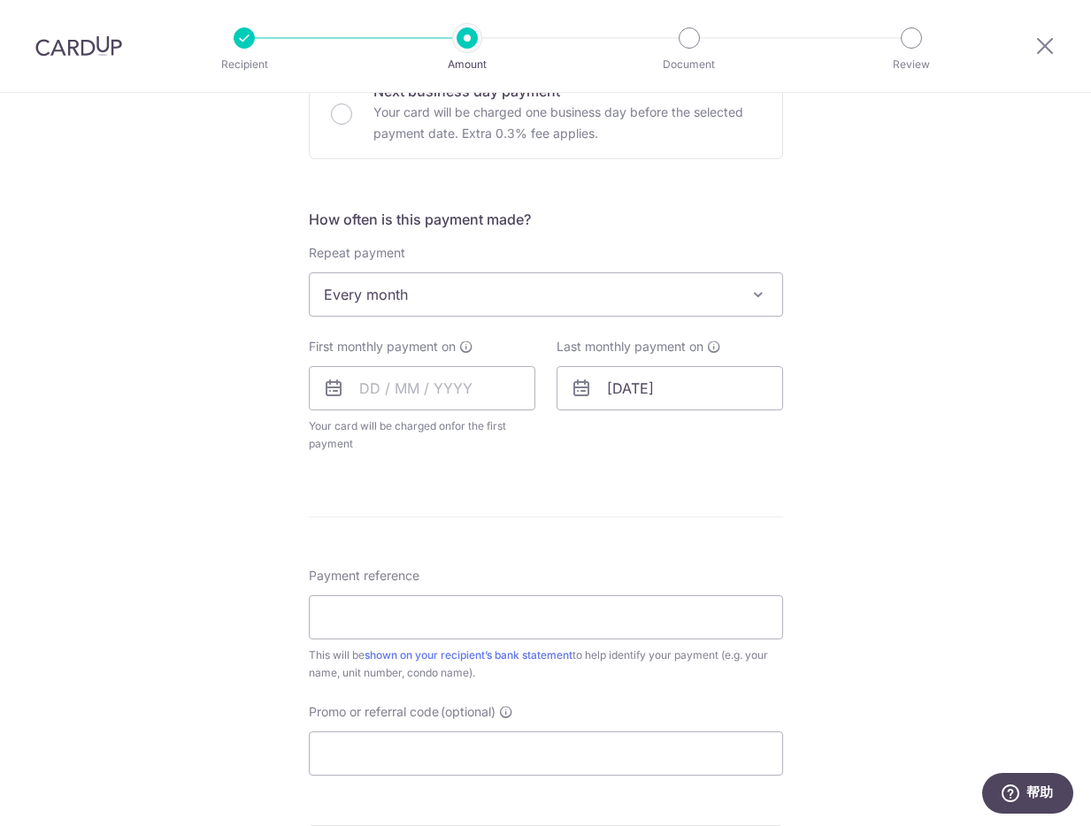
scroll to position [636, 0]
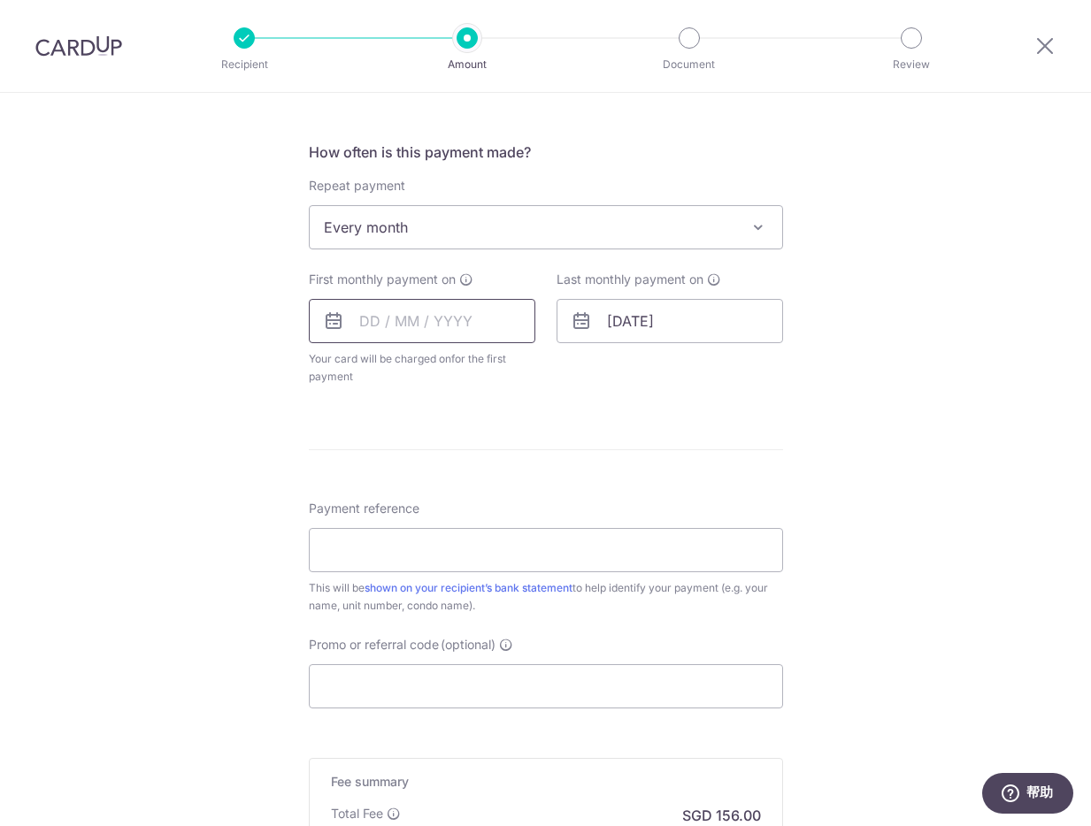
click at [391, 312] on input "text" at bounding box center [422, 321] width 226 height 44
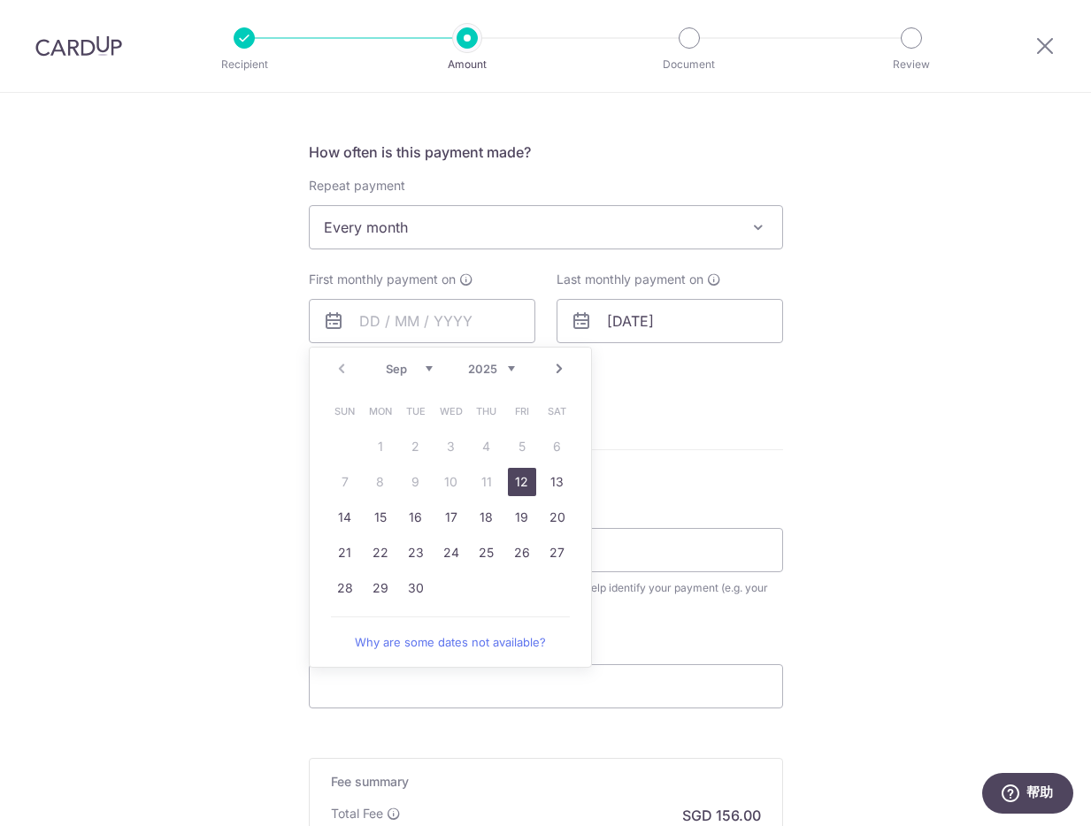
click at [510, 481] on link "12" at bounding box center [522, 482] width 28 height 28
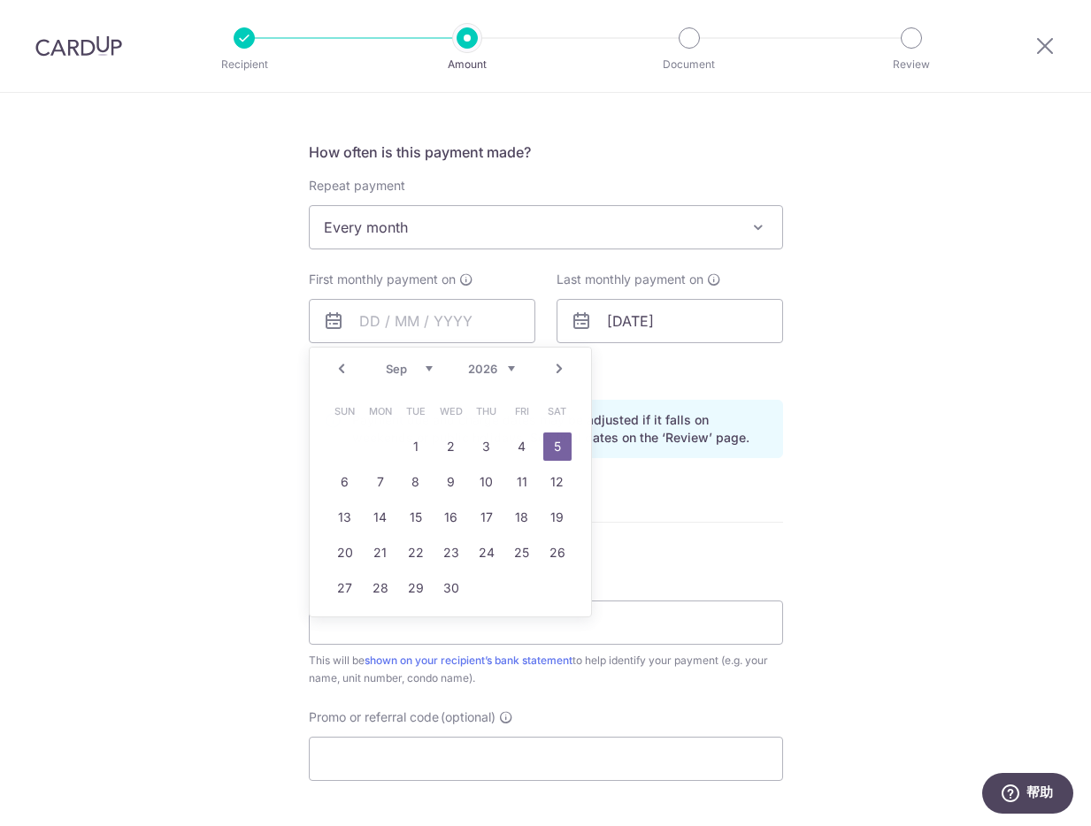
type input "12/09/2025"
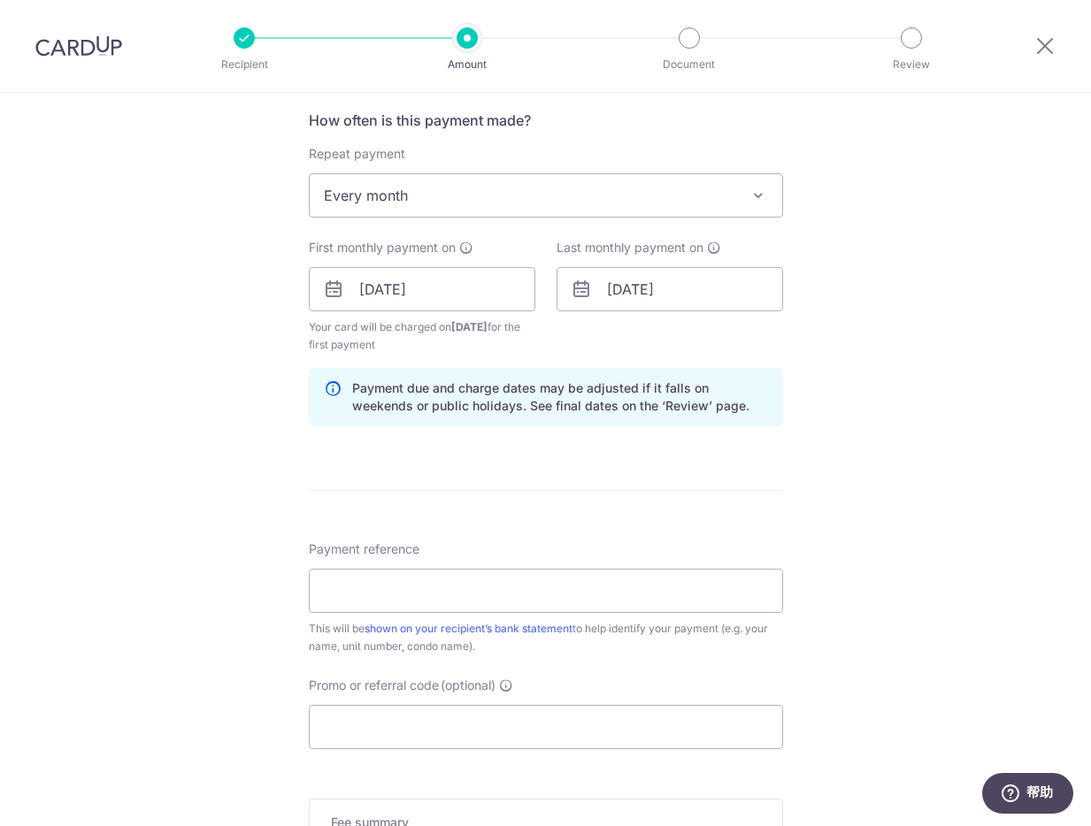
scroll to position [685, 0]
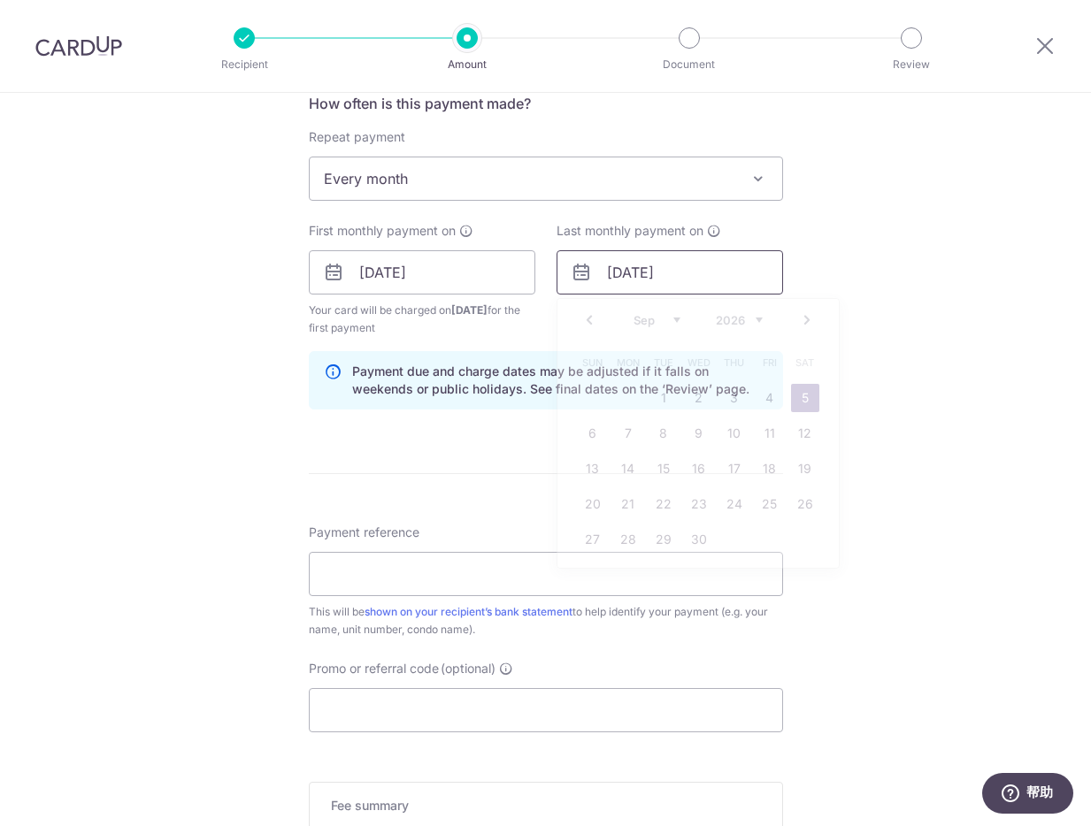
click at [652, 279] on input "05/09/2026" at bounding box center [669, 272] width 226 height 44
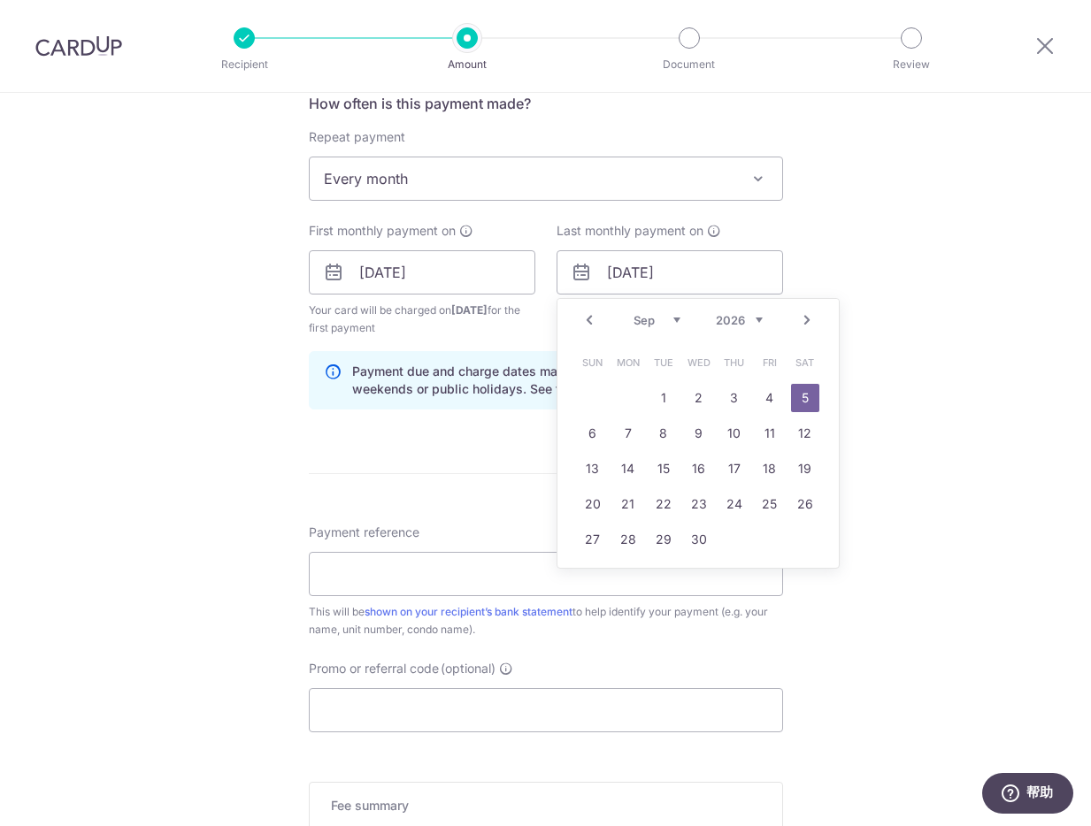
click at [726, 326] on div "Jan Feb Mar Apr May Jun Jul Aug Sep Oct Nov Dec 2025 2026 2027 2028 2029 2030 2…" at bounding box center [697, 320] width 129 height 15
click at [480, 471] on form "Enter payment amount SGD 6,000.00 6000.00 Recipient added successfully! Select …" at bounding box center [546, 270] width 474 height 1491
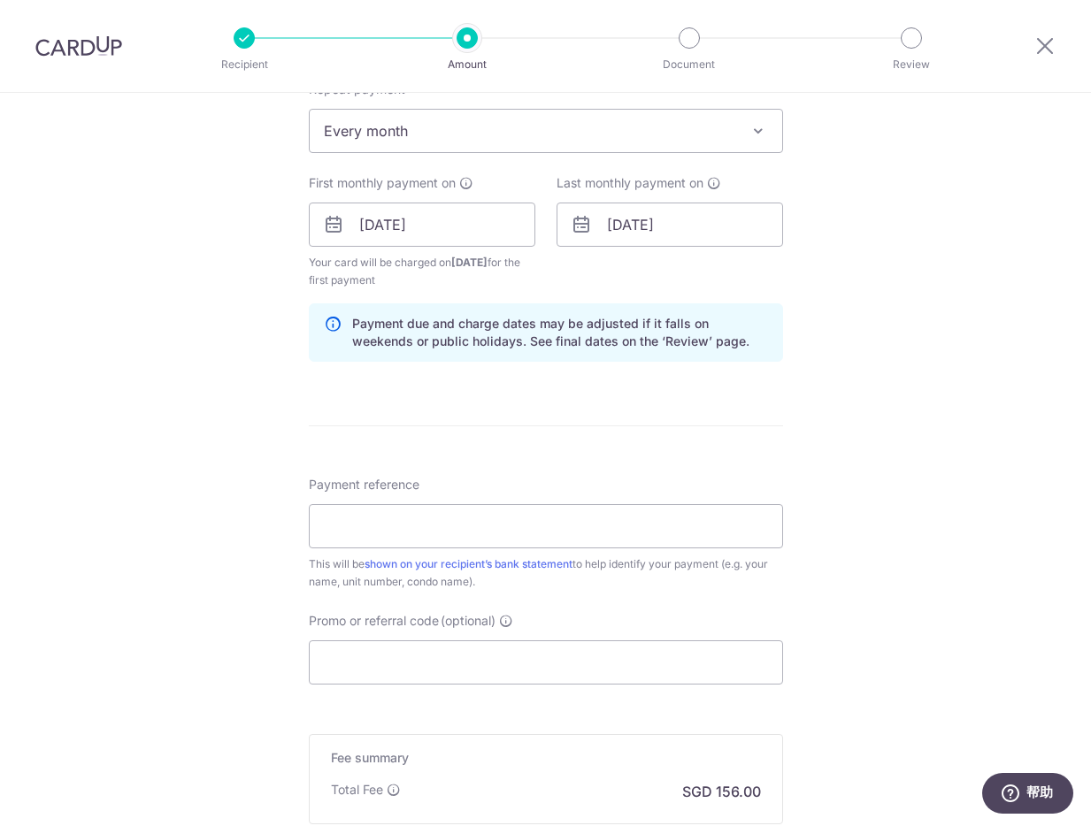
scroll to position [803, 0]
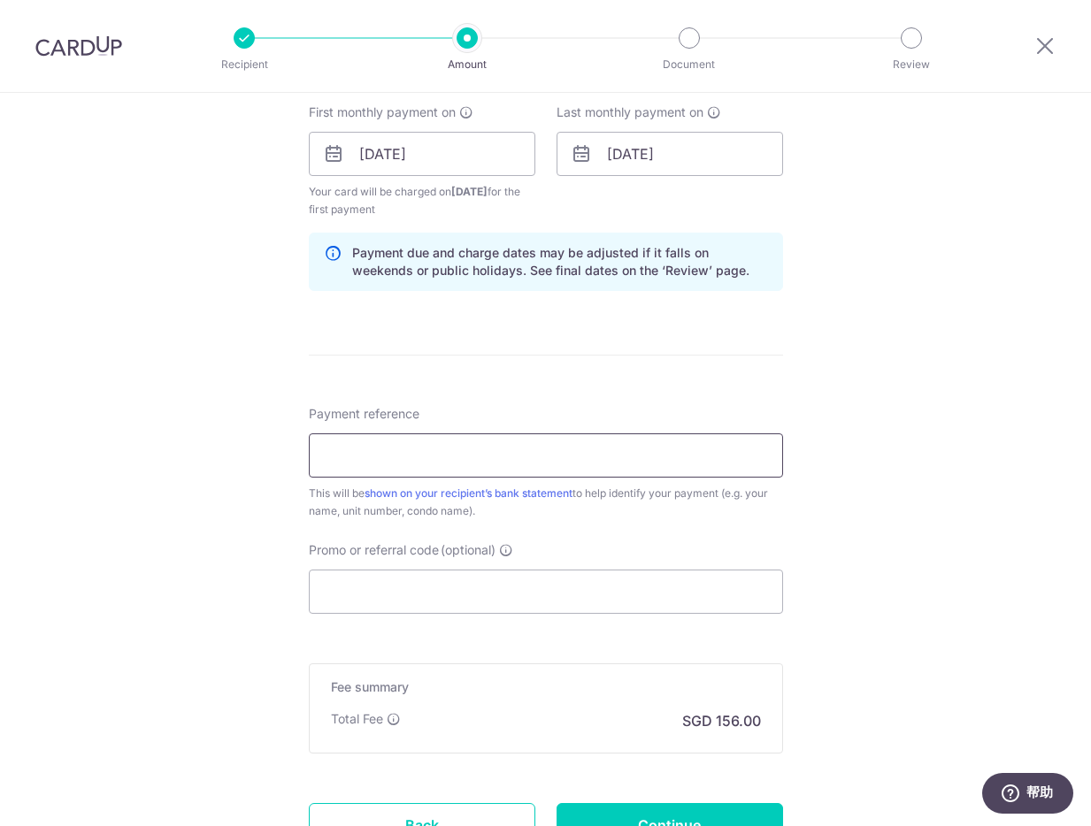
click at [470, 464] on input "Payment reference" at bounding box center [546, 456] width 474 height 44
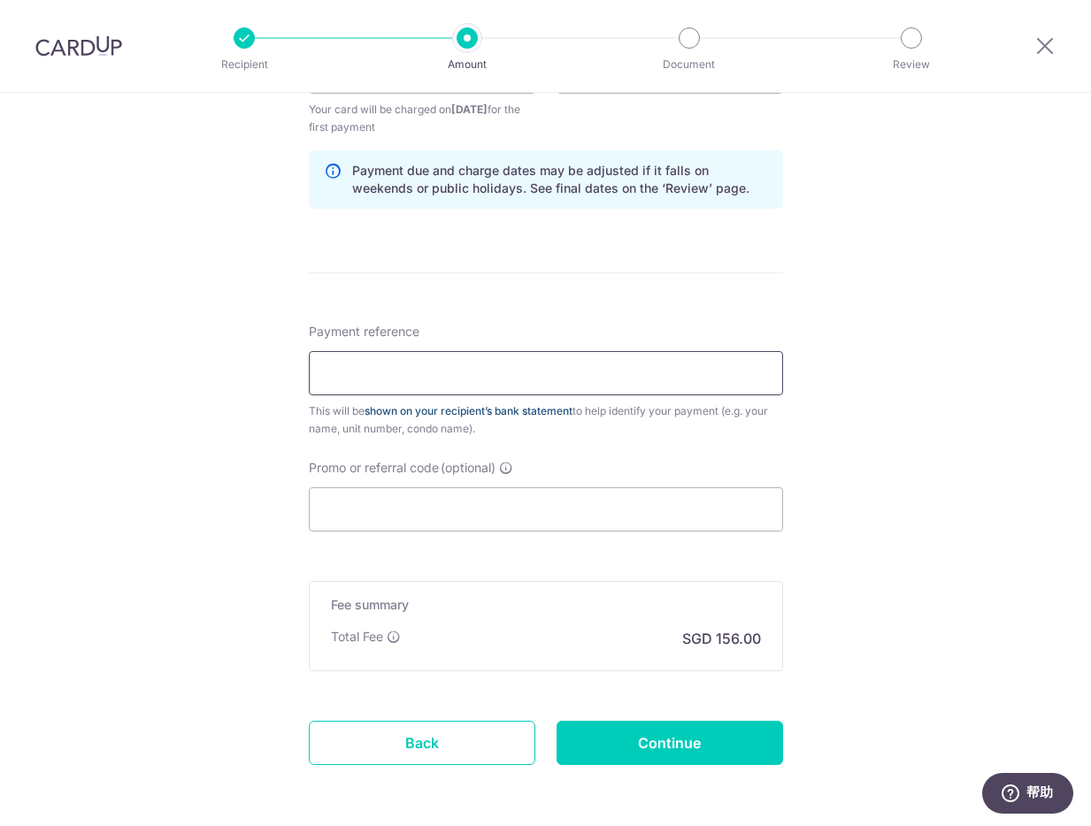
scroll to position [925, 0]
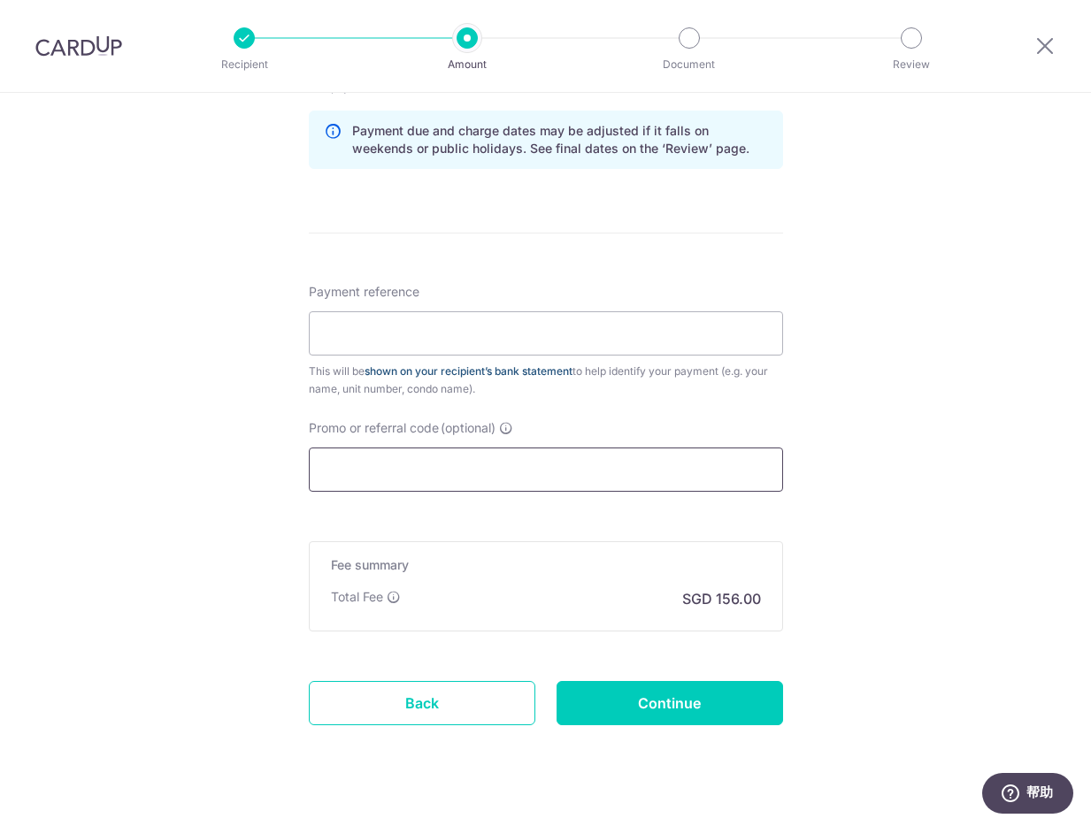
click at [490, 466] on input "Promo or referral code (optional)" at bounding box center [546, 470] width 474 height 44
paste input "3HOME25R"
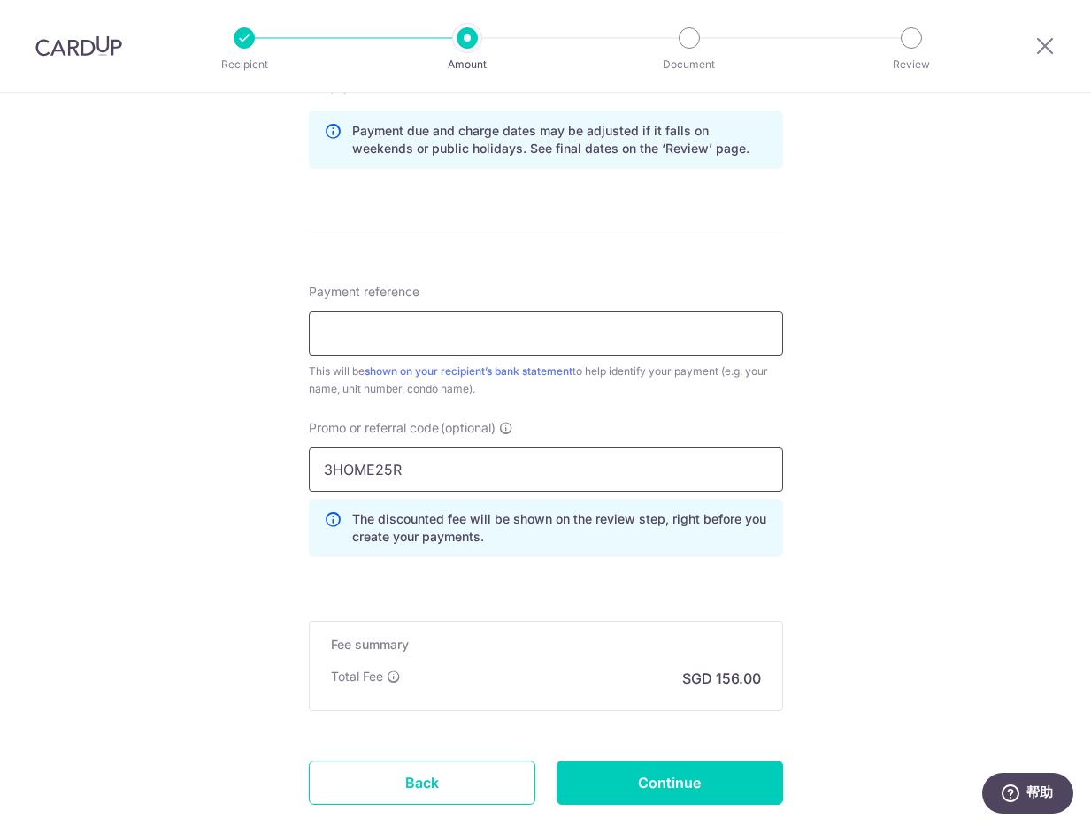
type input "3HOME25R"
click at [534, 351] on input "Payment reference" at bounding box center [546, 333] width 474 height 44
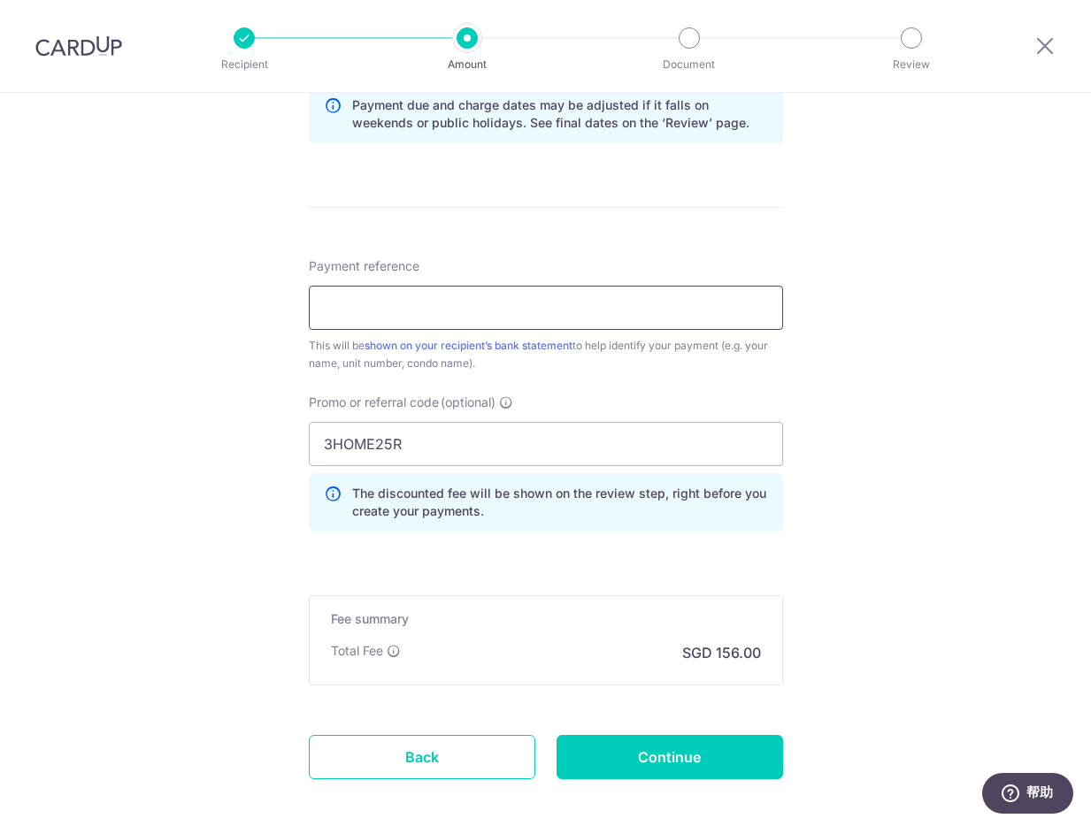
scroll to position [973, 0]
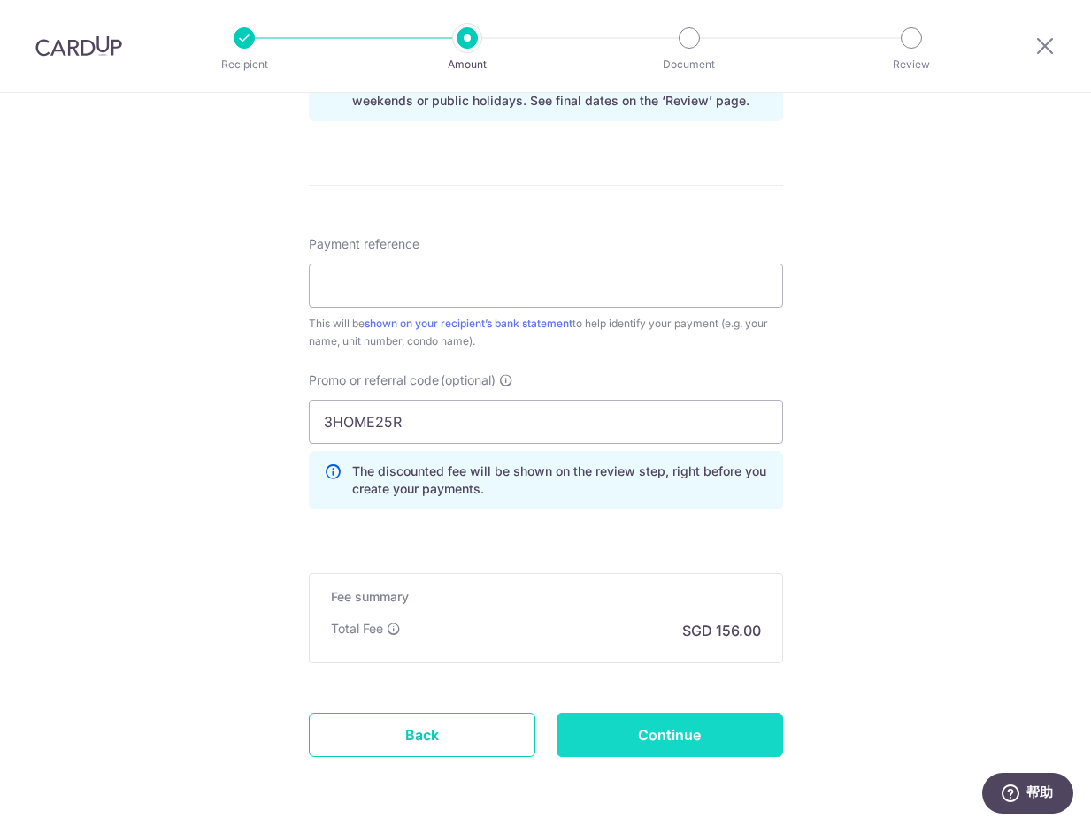
click at [686, 756] on input "Continue" at bounding box center [669, 735] width 226 height 44
type input "Create Schedule"
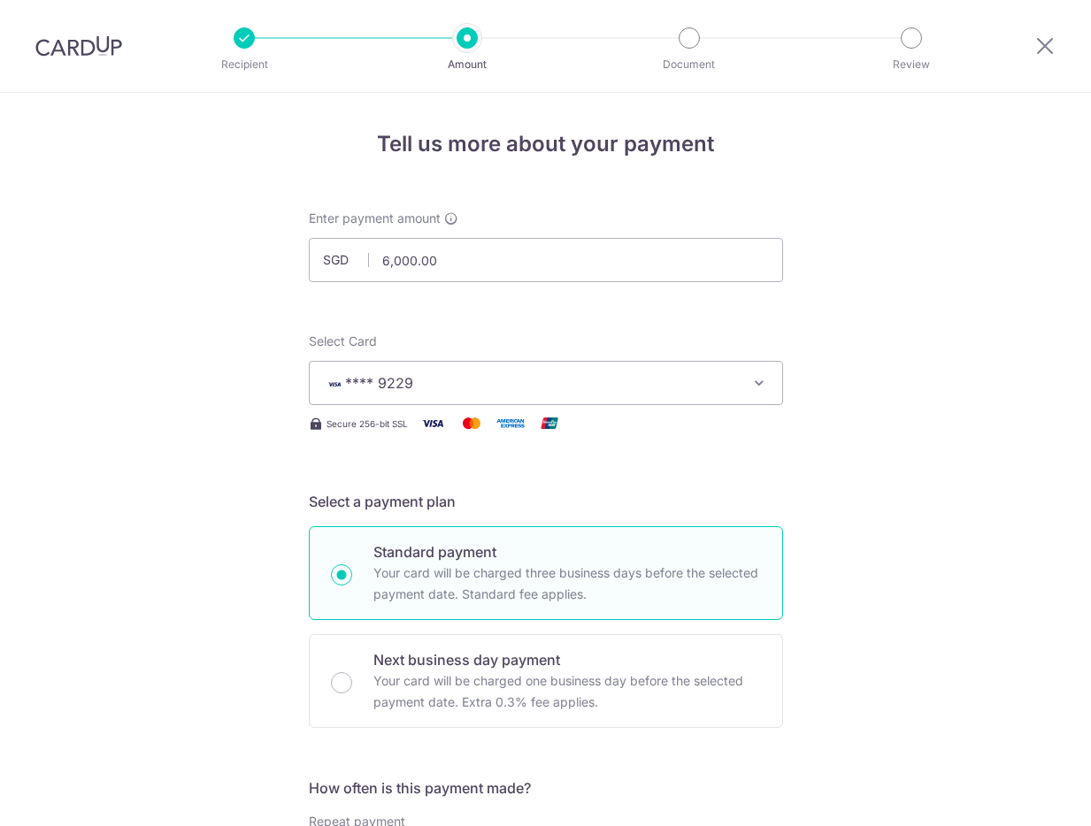
scroll to position [971, 0]
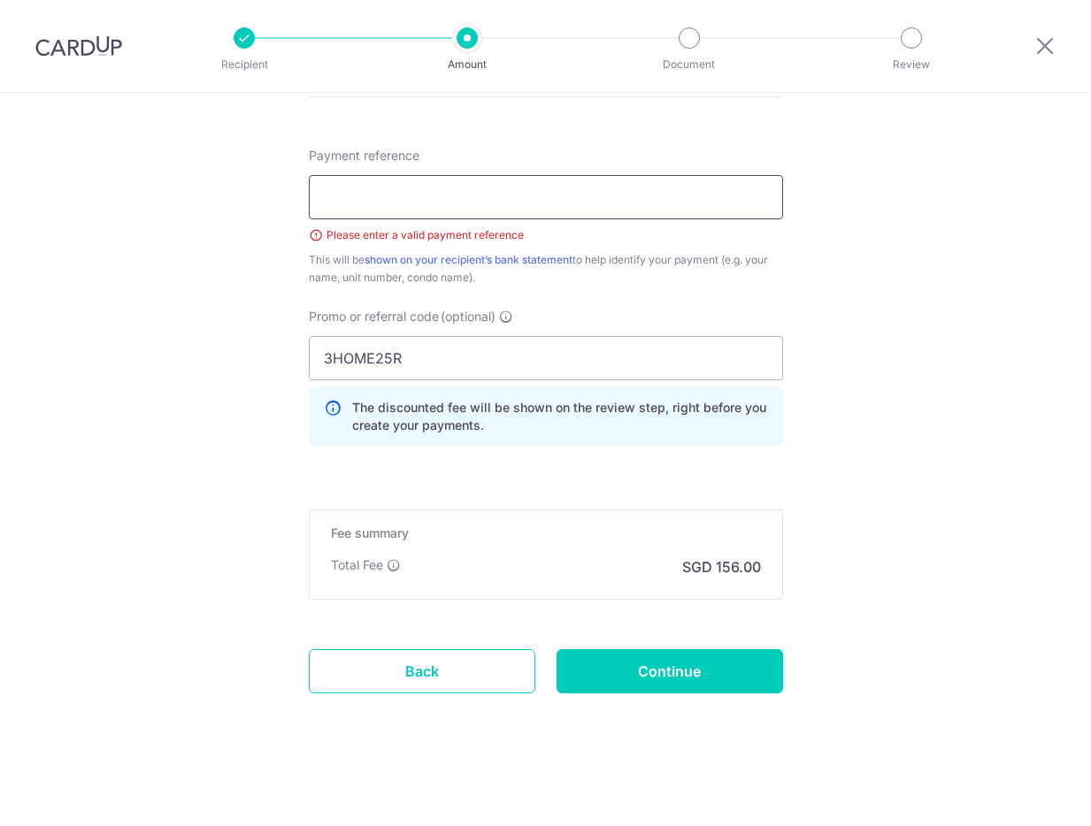
click at [584, 181] on input "Payment reference" at bounding box center [546, 197] width 474 height 44
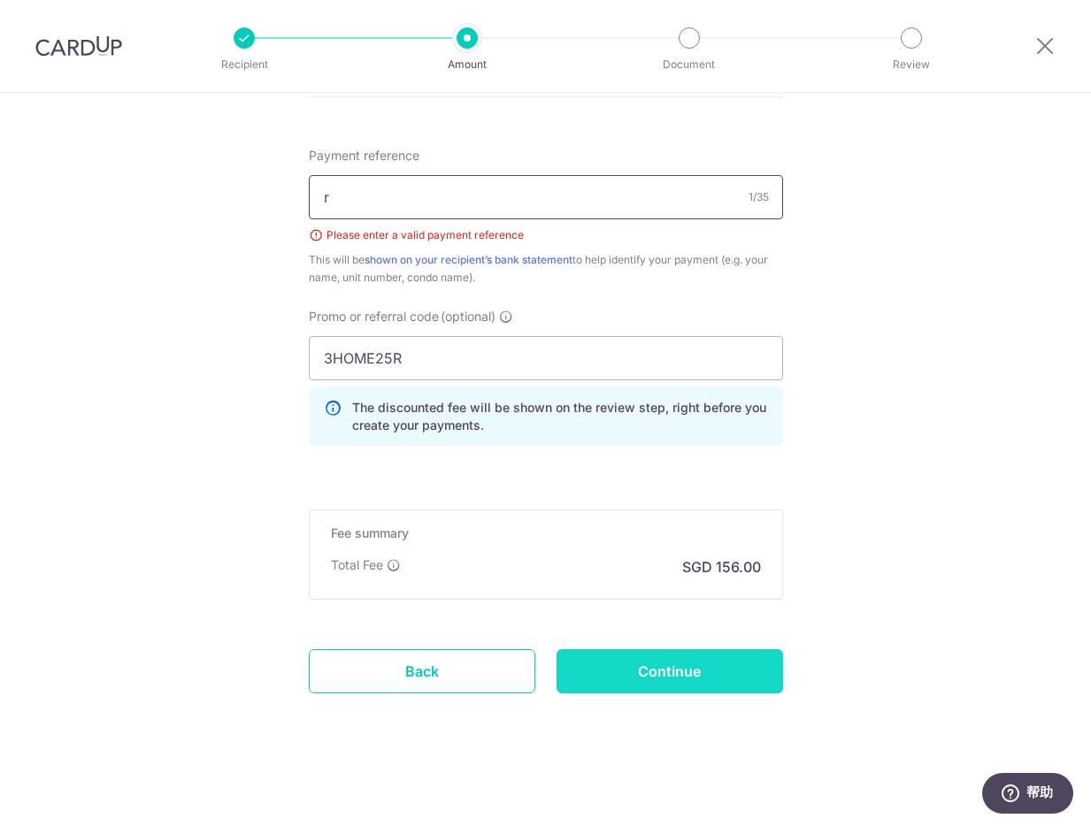
type input "r"
click at [693, 652] on input "Continue" at bounding box center [669, 671] width 226 height 44
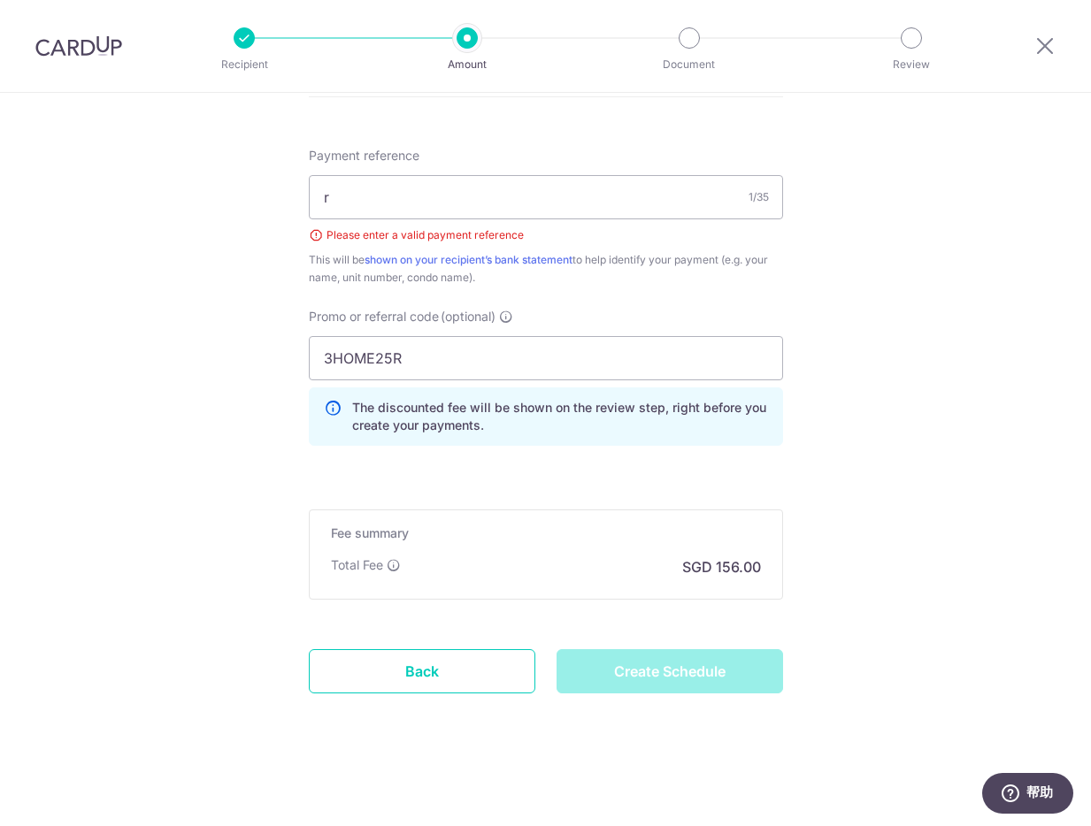
type input "Create Schedule"
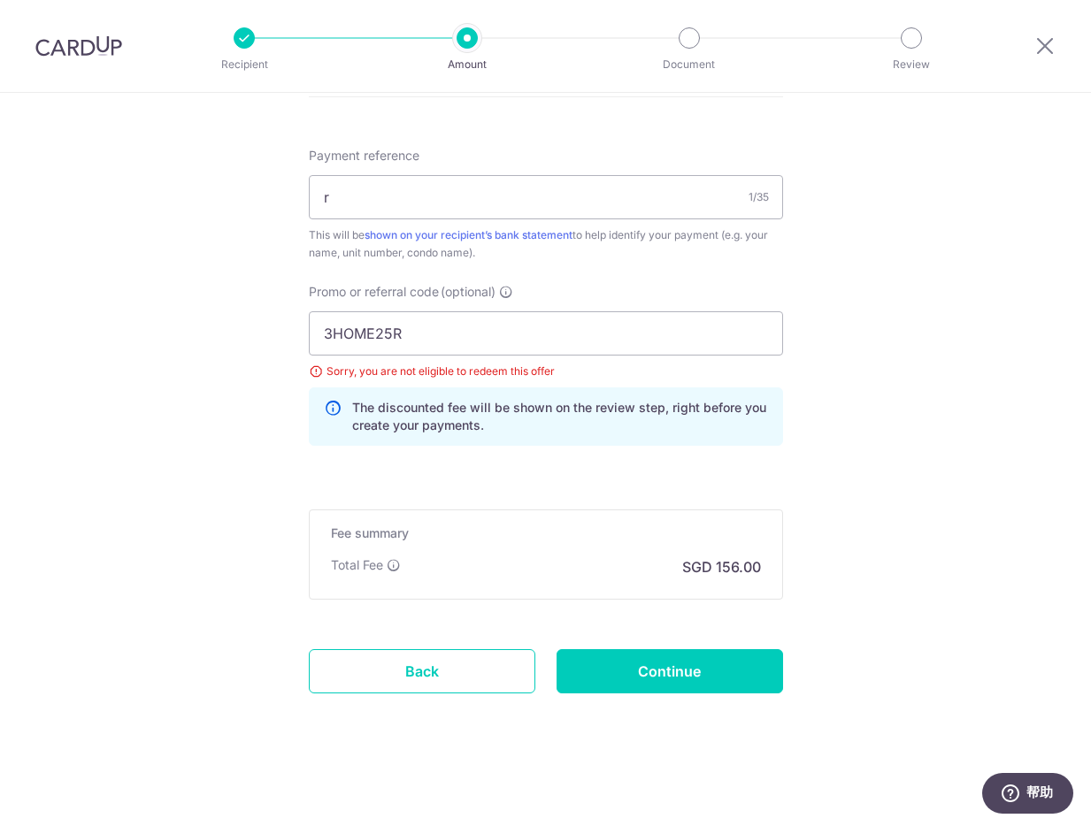
click at [326, 409] on icon at bounding box center [333, 416] width 18 height 35
click at [327, 400] on icon at bounding box center [333, 416] width 18 height 35
click at [388, 336] on input "3HOME25R" at bounding box center [546, 333] width 474 height 44
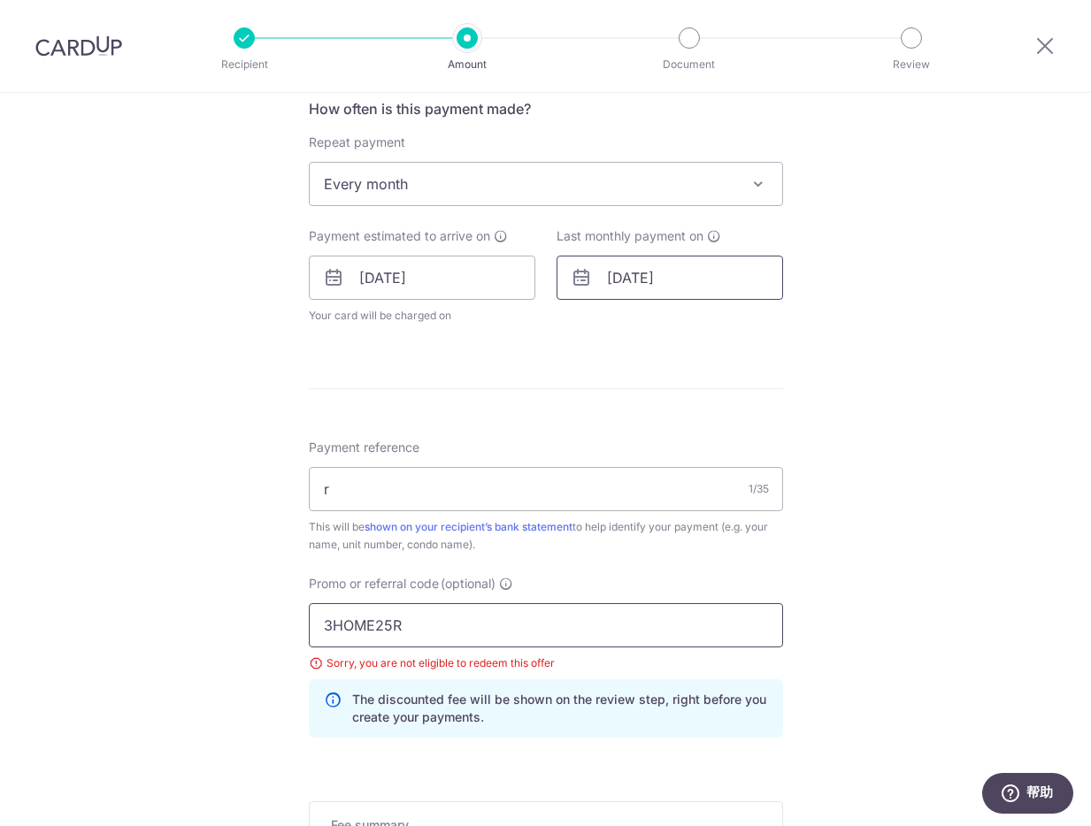
scroll to position [656, 0]
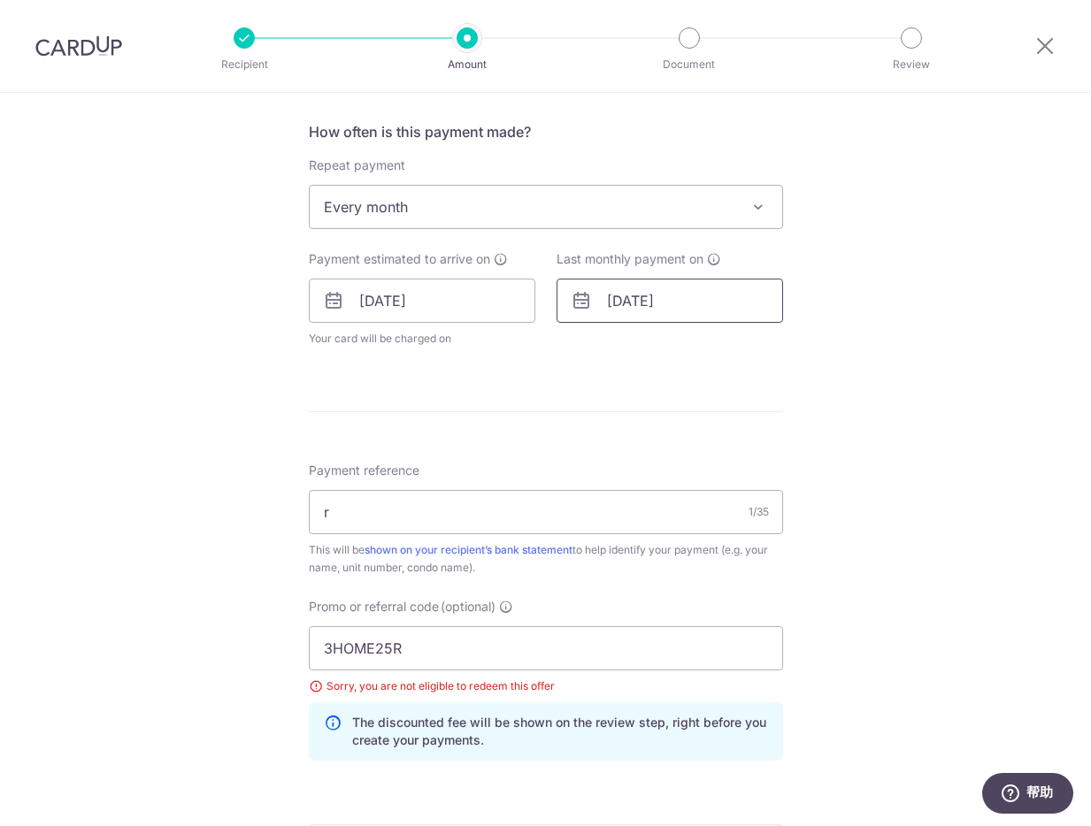
click at [644, 319] on input "[DATE]" at bounding box center [669, 301] width 226 height 44
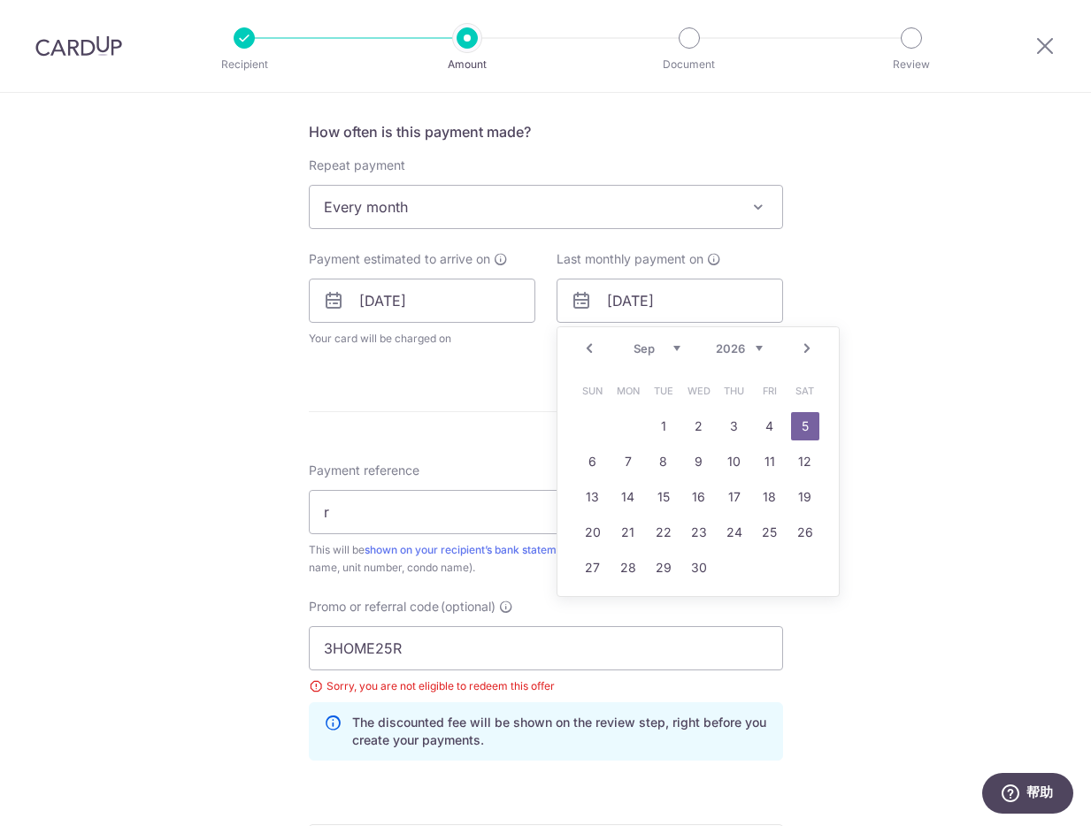
click at [733, 354] on select "2025 2026 2027 2028 2029 2030 2031 2032 2033 2034 2035" at bounding box center [739, 348] width 47 height 14
click at [660, 340] on div "Prev Next Sep Oct Nov [DATE] 2026 2027 2028 2029 2030 2031 2032 2033 2034 2035" at bounding box center [697, 348] width 281 height 42
click at [663, 349] on select "Sep Oct Nov Dec" at bounding box center [656, 348] width 47 height 14
click at [686, 572] on link "31" at bounding box center [699, 568] width 28 height 28
type input "31/12/2025"
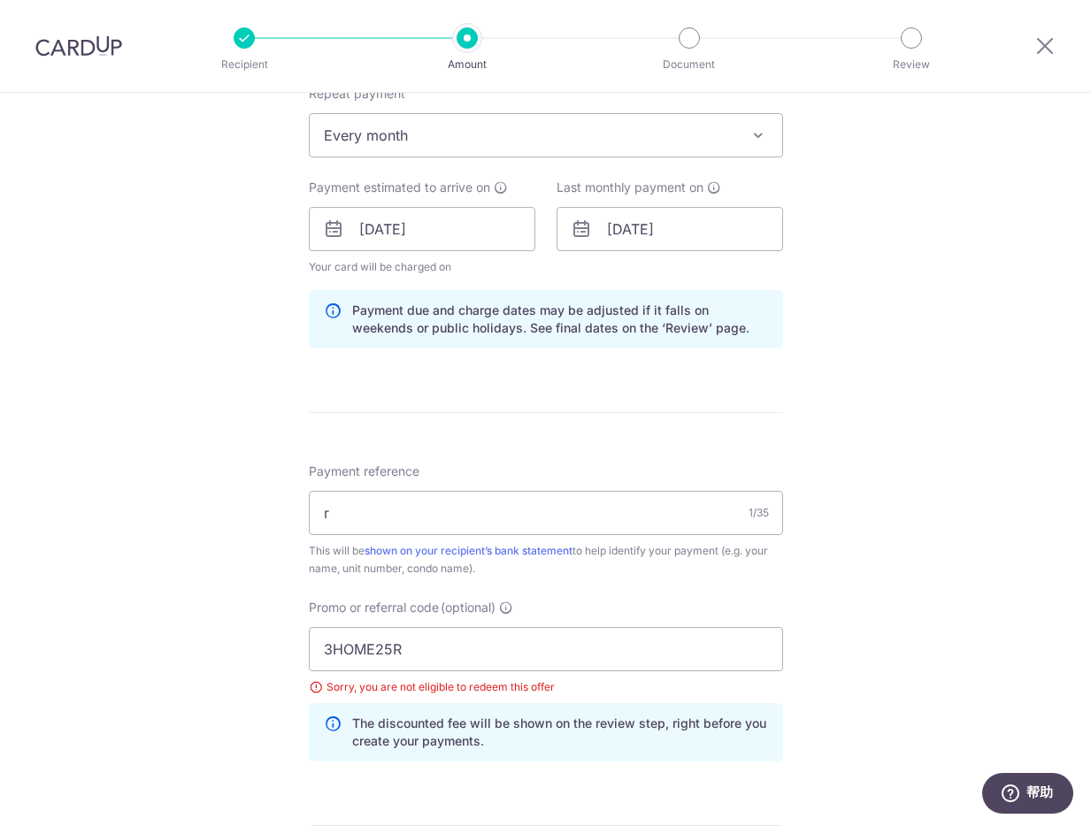
scroll to position [933, 0]
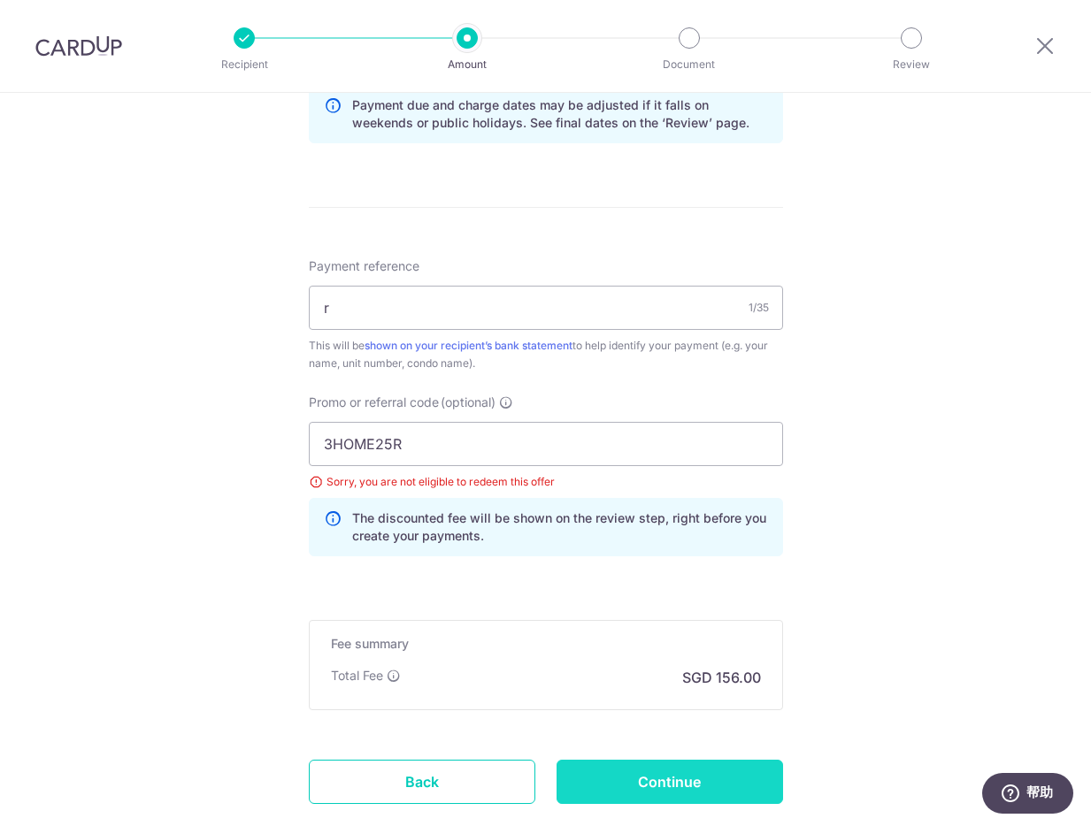
click at [683, 794] on input "Continue" at bounding box center [669, 782] width 226 height 44
type input "Update Schedule"
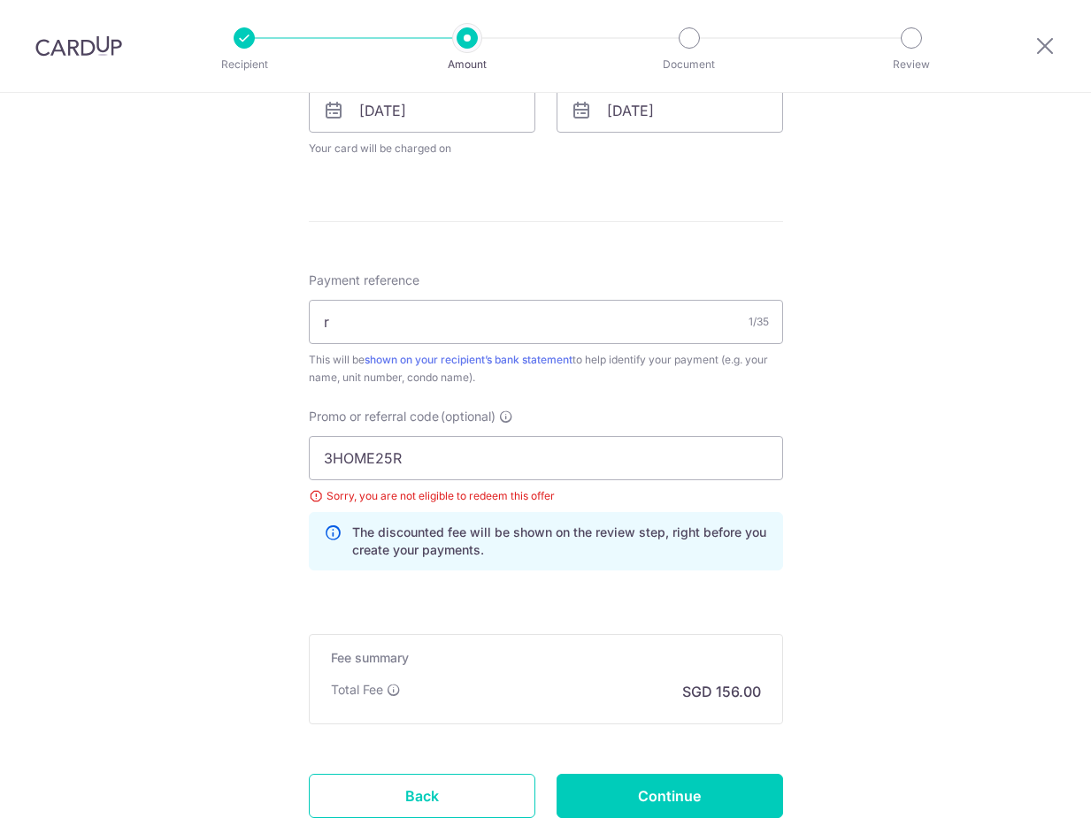
scroll to position [660, 0]
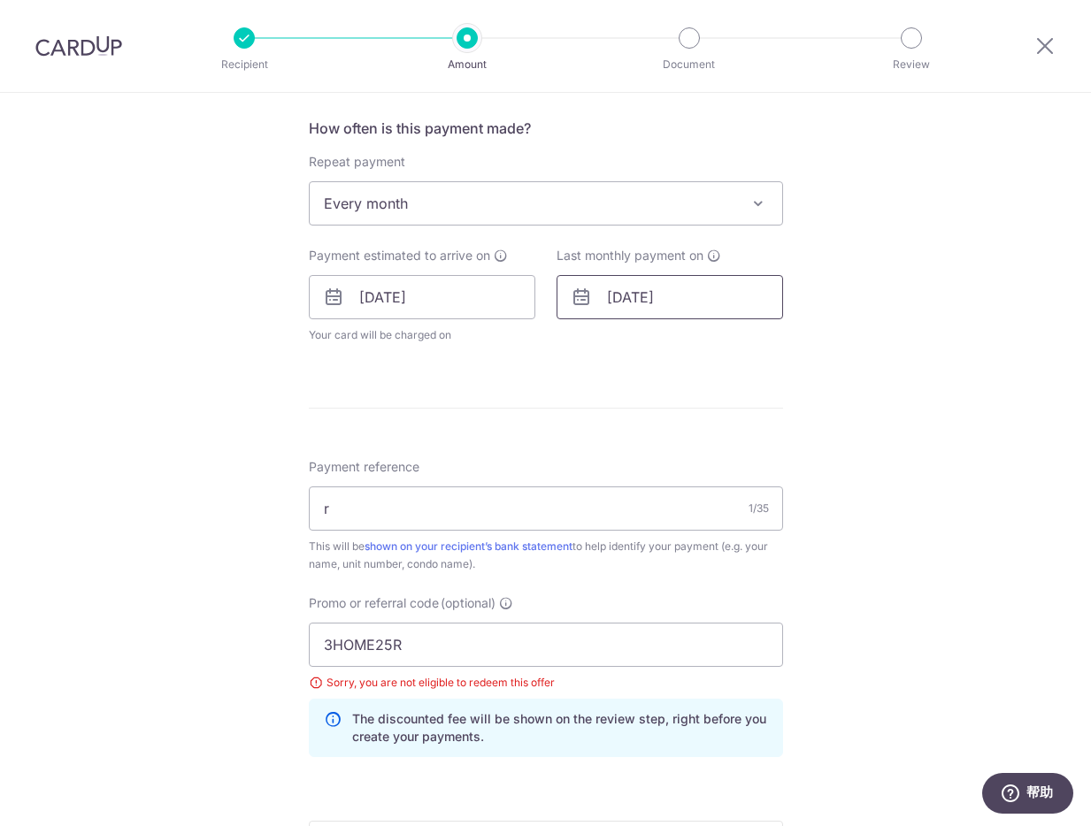
click at [685, 302] on input "[DATE]" at bounding box center [669, 297] width 226 height 44
click at [360, 301] on input "[DATE]" at bounding box center [422, 297] width 226 height 44
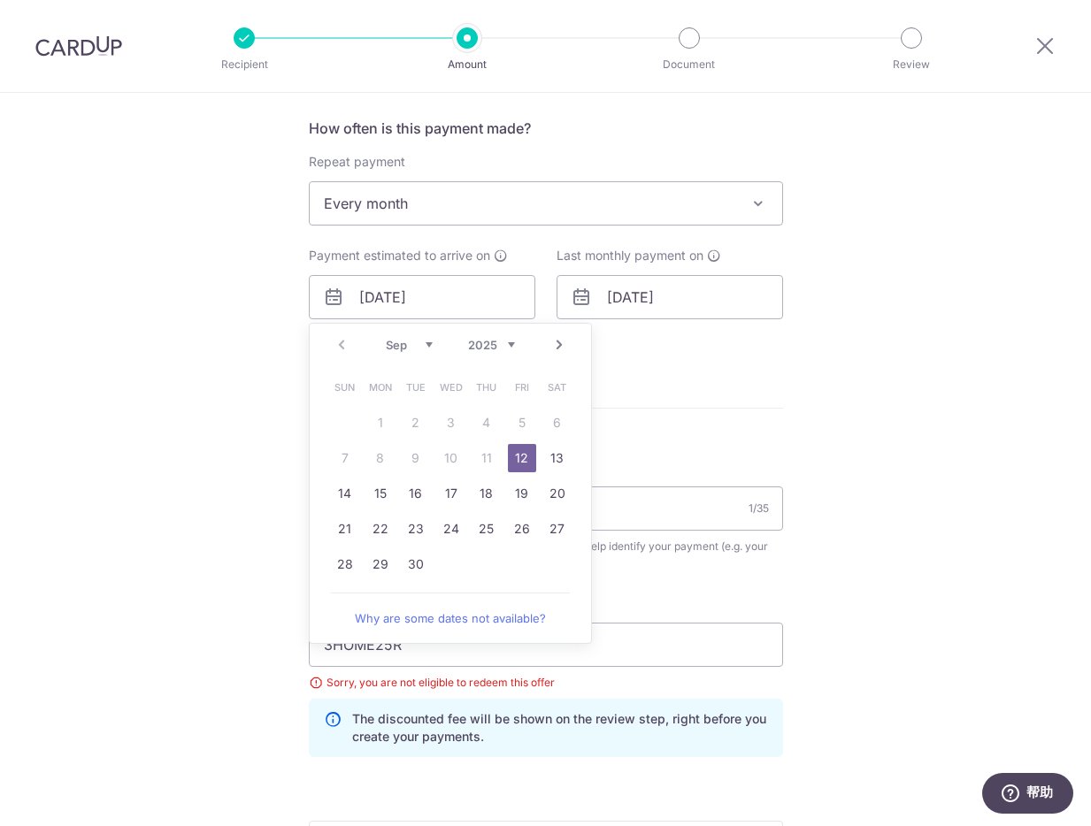
click at [833, 214] on div "Tell us more about your payment Enter payment amount SGD 6,000.00 6000.00 Selec…" at bounding box center [545, 285] width 1091 height 1705
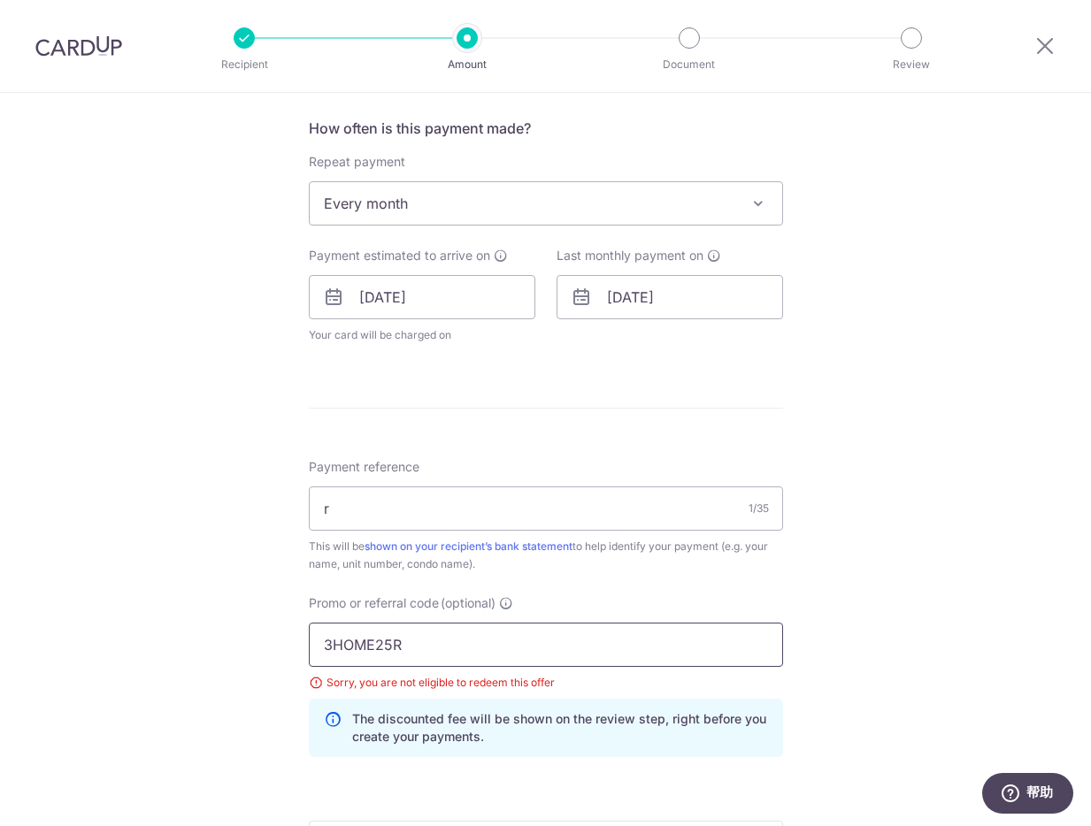
click at [384, 640] on input "3HOME25R" at bounding box center [546, 645] width 474 height 44
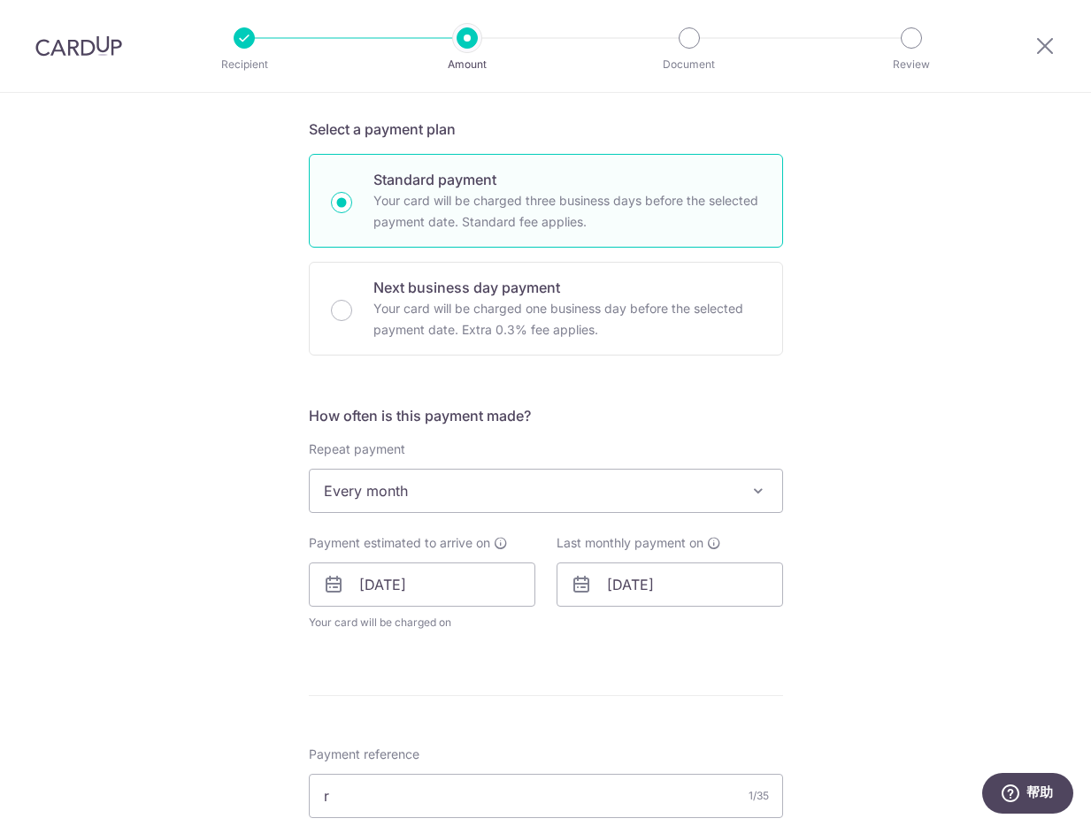
scroll to position [114, 0]
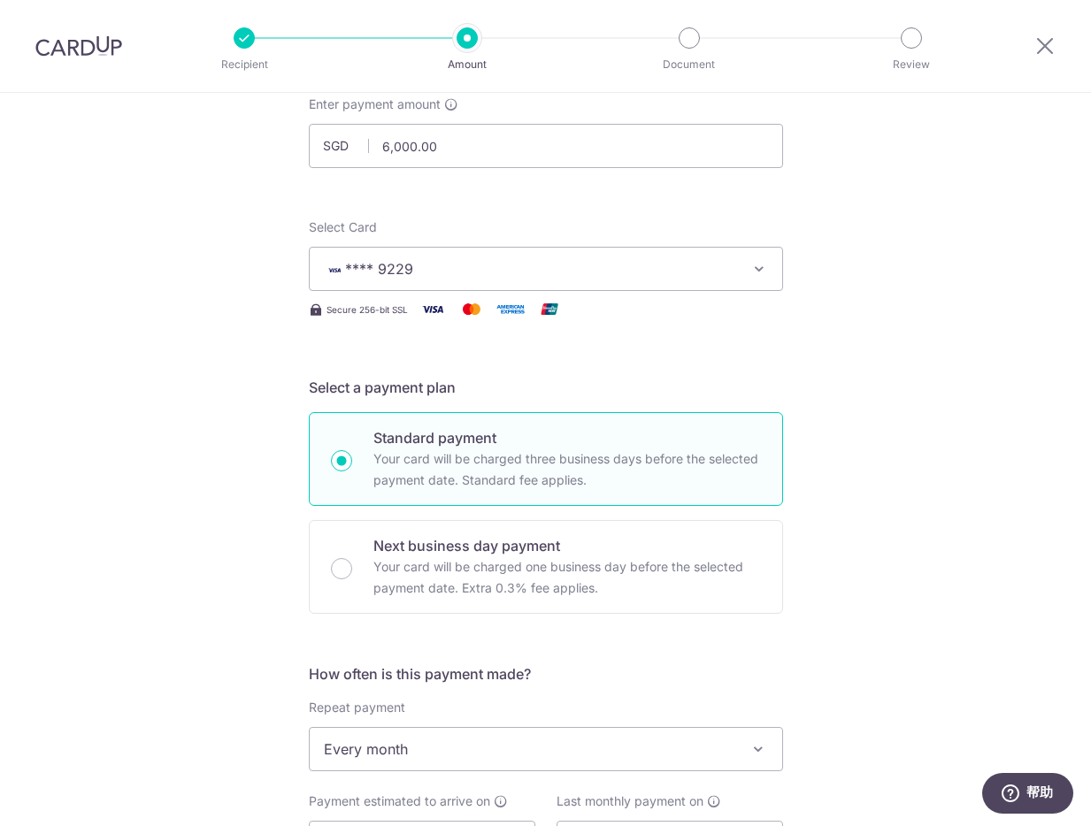
click at [253, 41] on div at bounding box center [244, 37] width 21 height 21
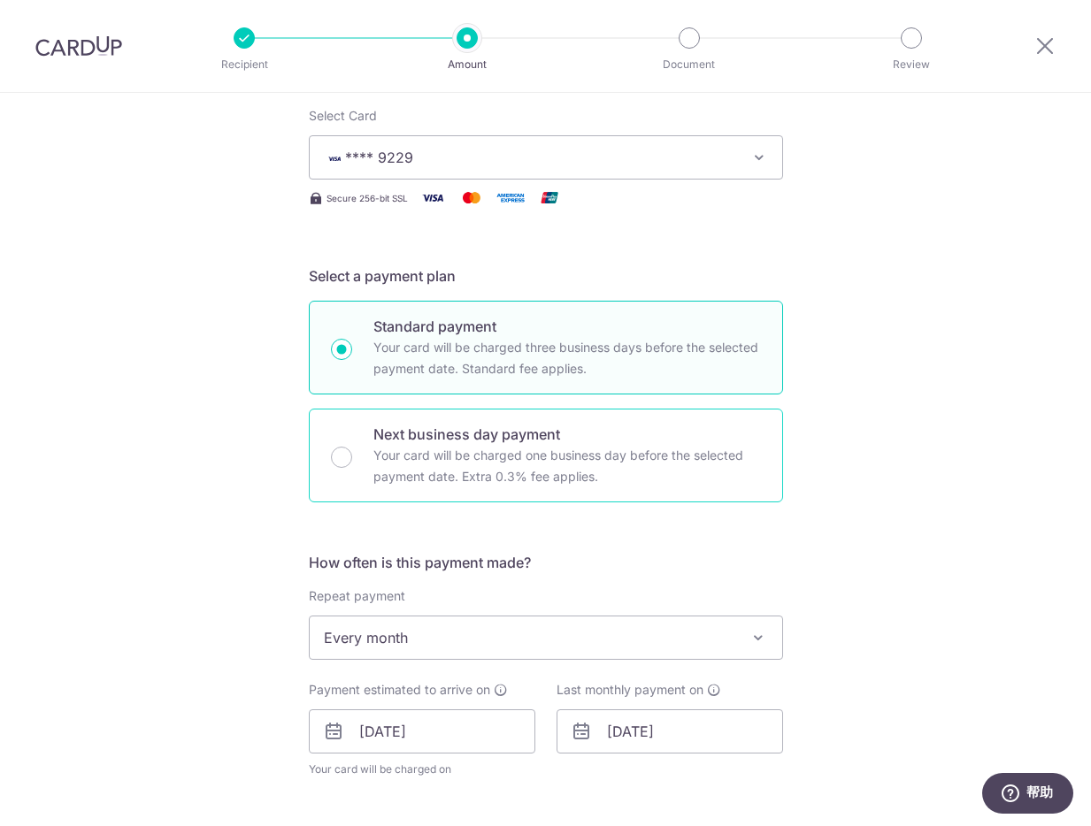
scroll to position [971, 0]
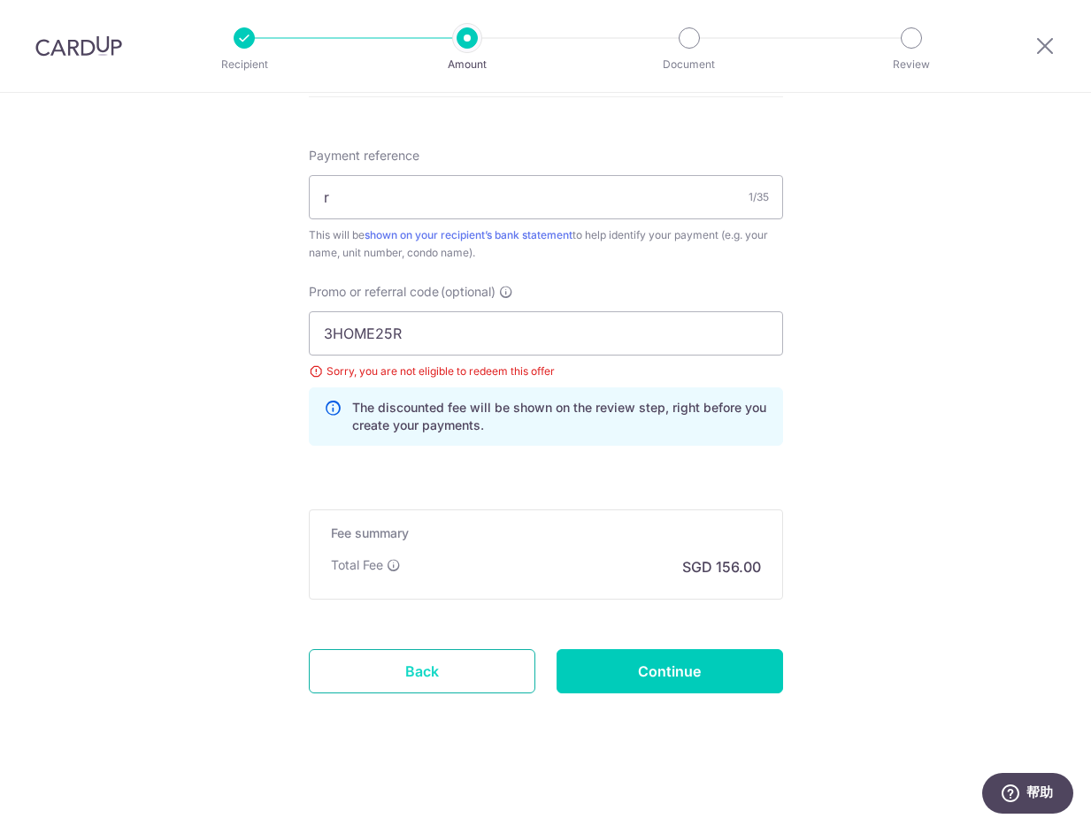
click at [466, 656] on link "Back" at bounding box center [422, 671] width 226 height 44
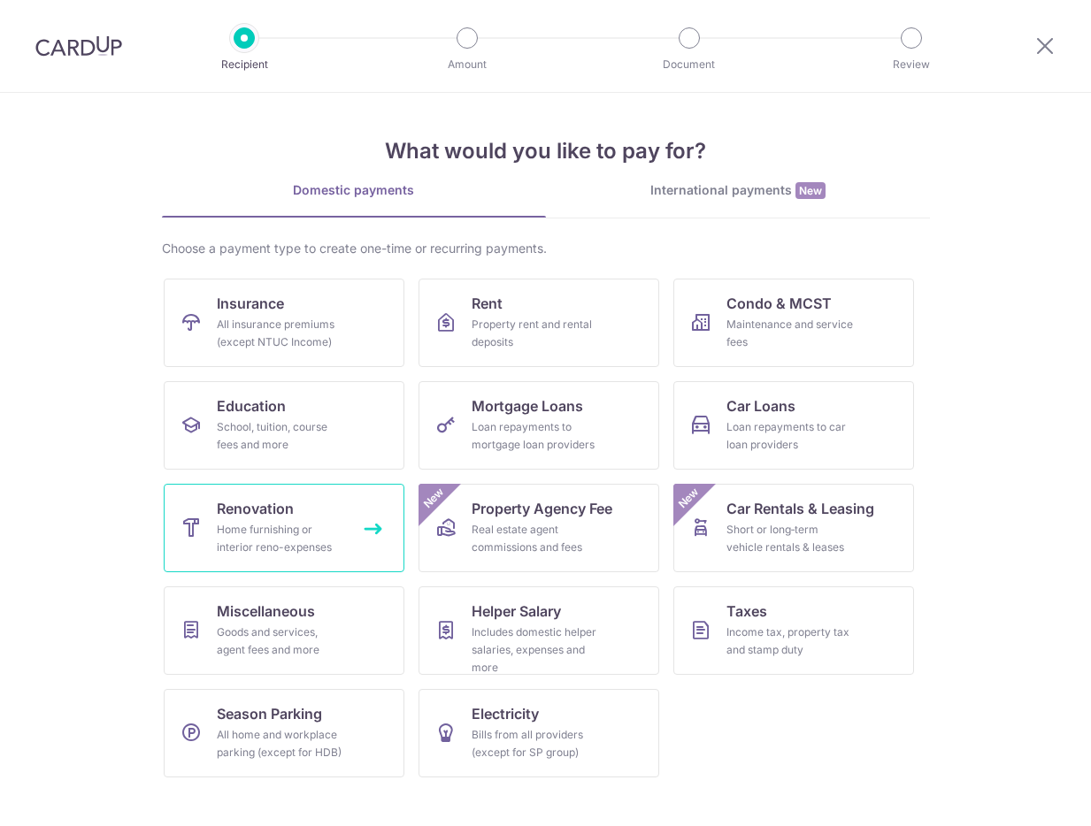
click at [360, 546] on link "Renovation Home furnishing or interior reno-expenses" at bounding box center [284, 528] width 241 height 88
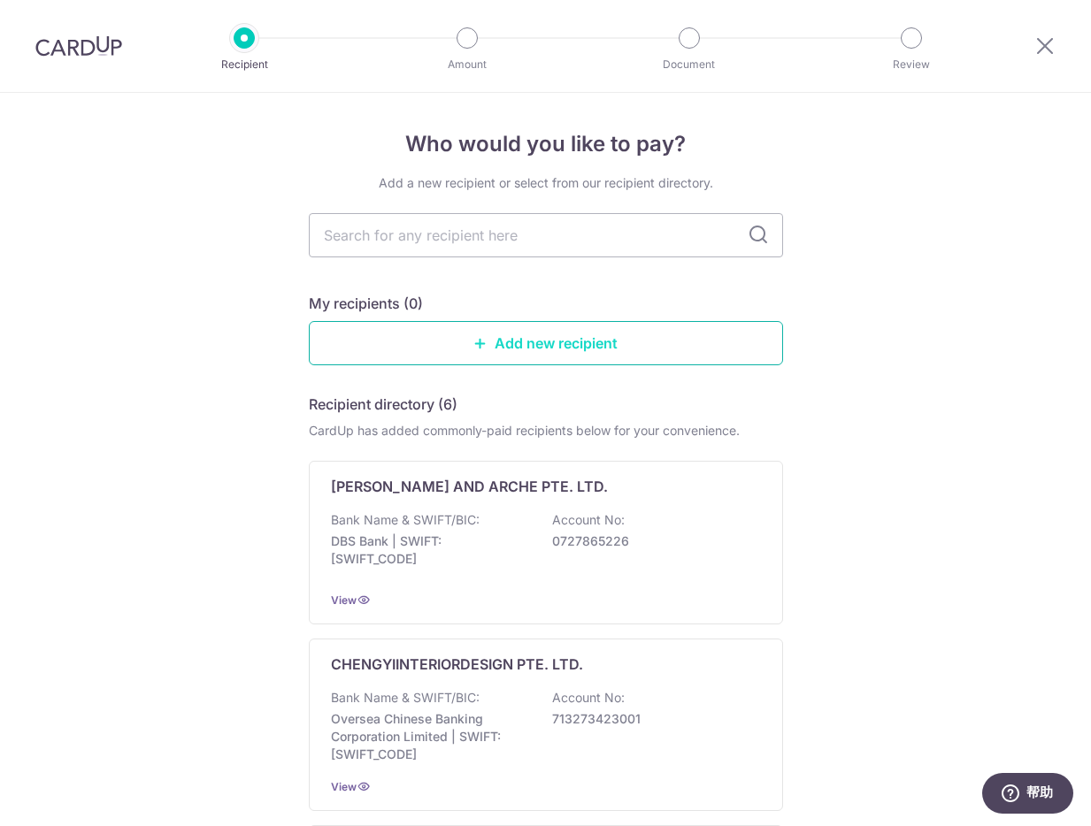
click at [592, 350] on link "Add new recipient" at bounding box center [546, 343] width 474 height 44
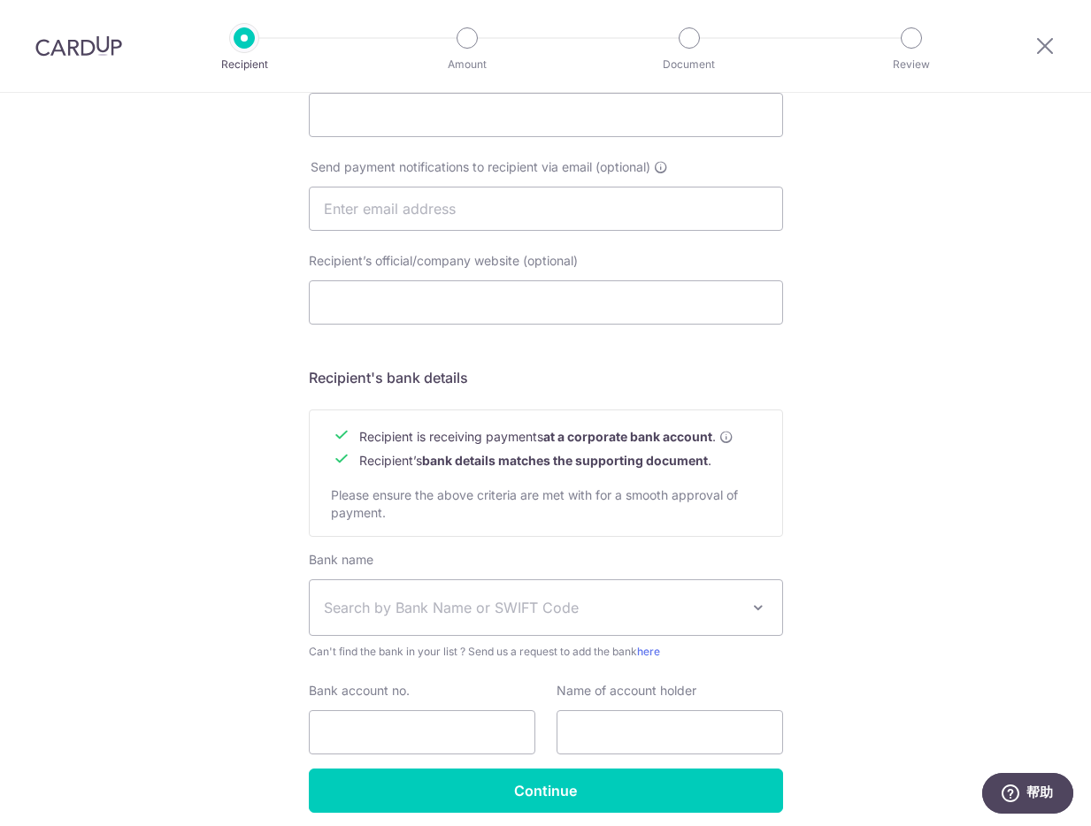
scroll to position [598, 0]
